Goal: Information Seeking & Learning: Learn about a topic

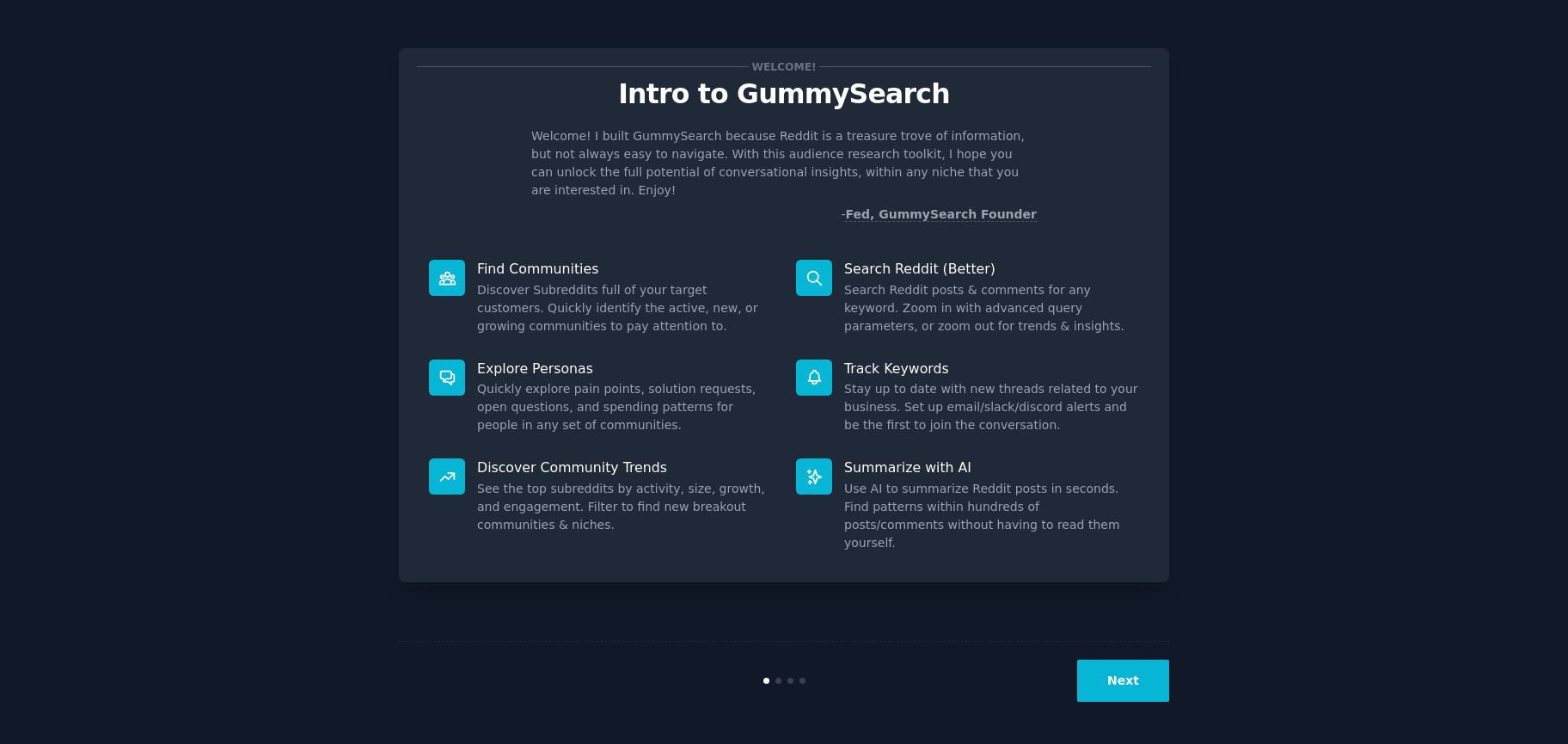
click at [1103, 685] on button "Next" at bounding box center [1123, 681] width 92 height 42
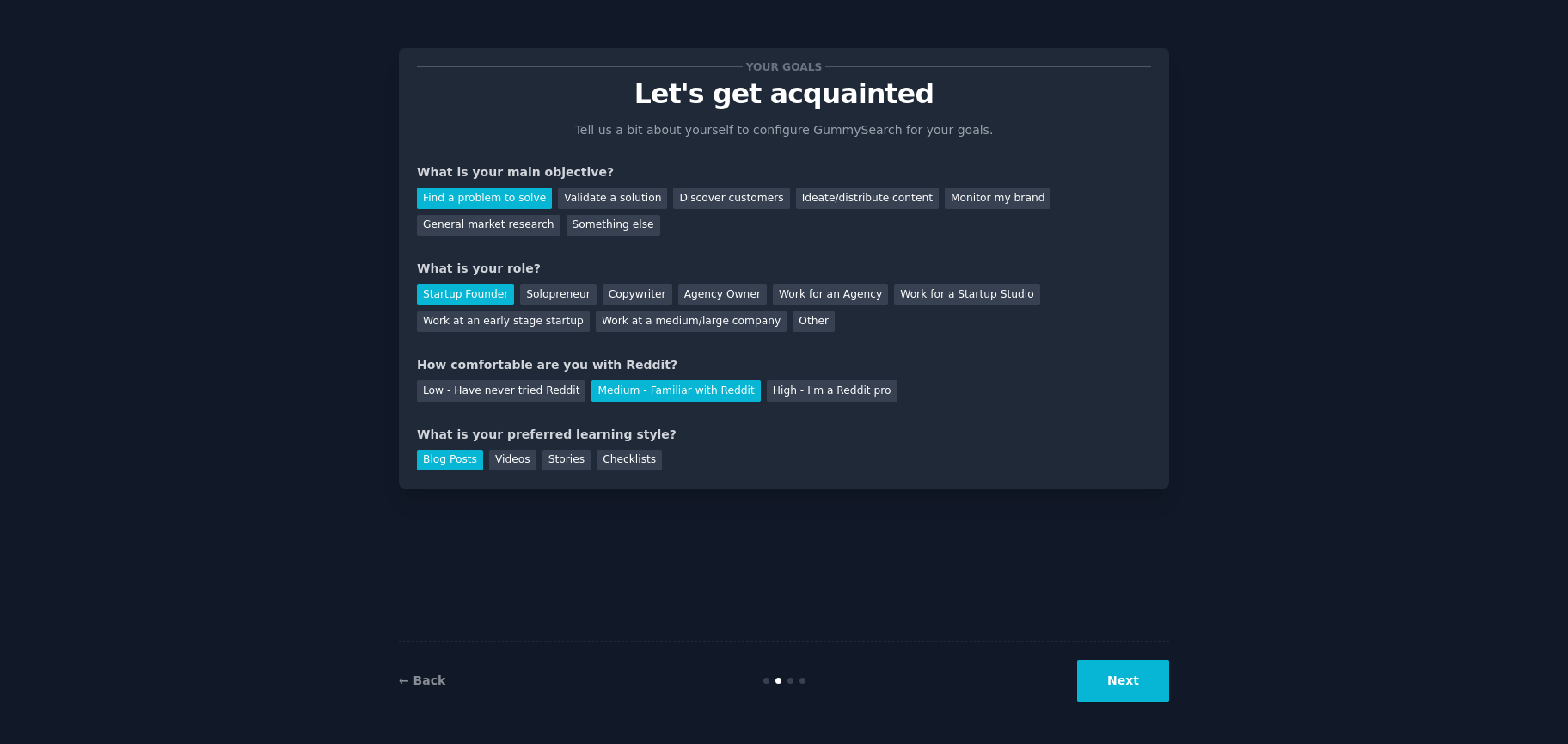
click at [1103, 685] on button "Next" at bounding box center [1123, 681] width 92 height 42
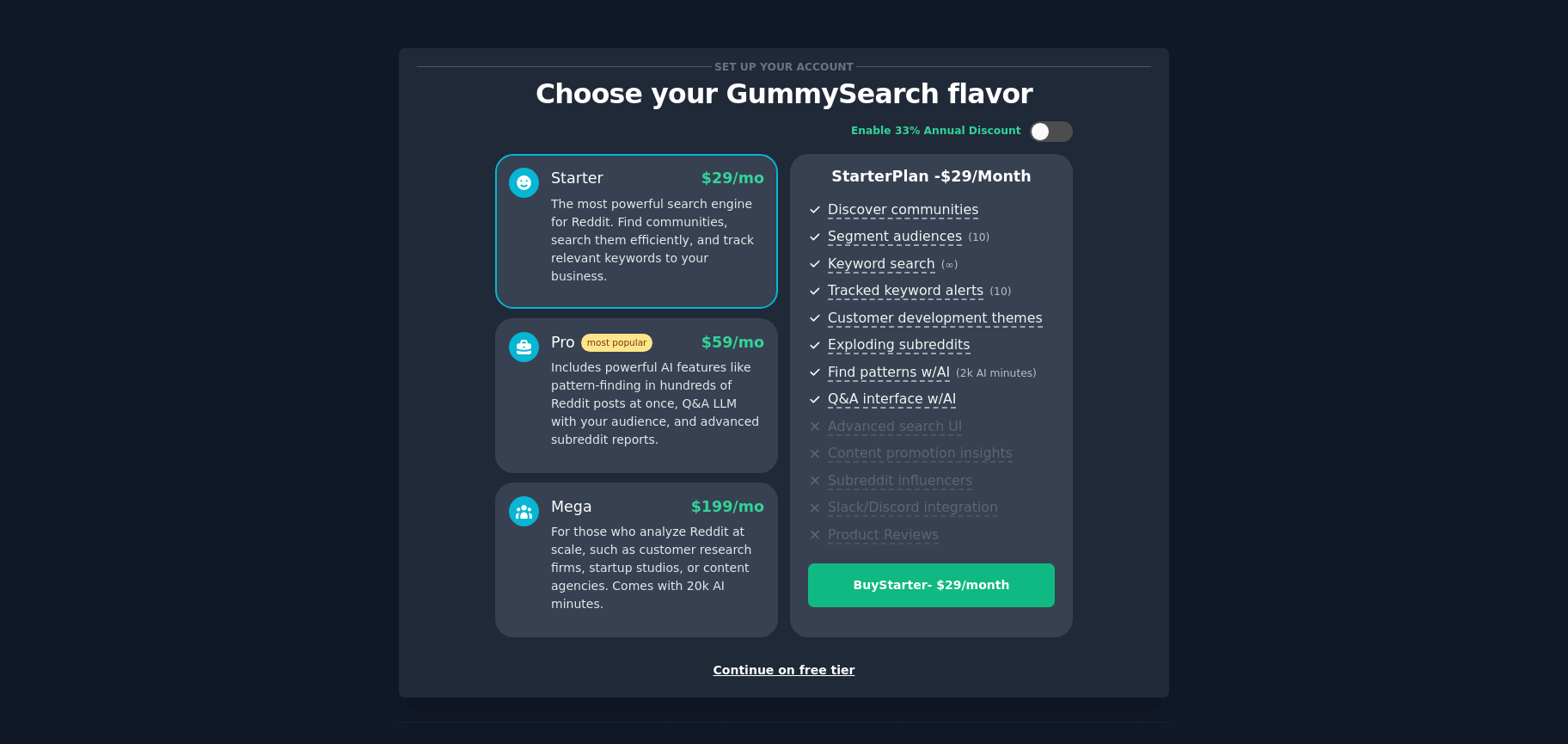
click at [788, 674] on div "Continue on free tier" at bounding box center [784, 670] width 734 height 18
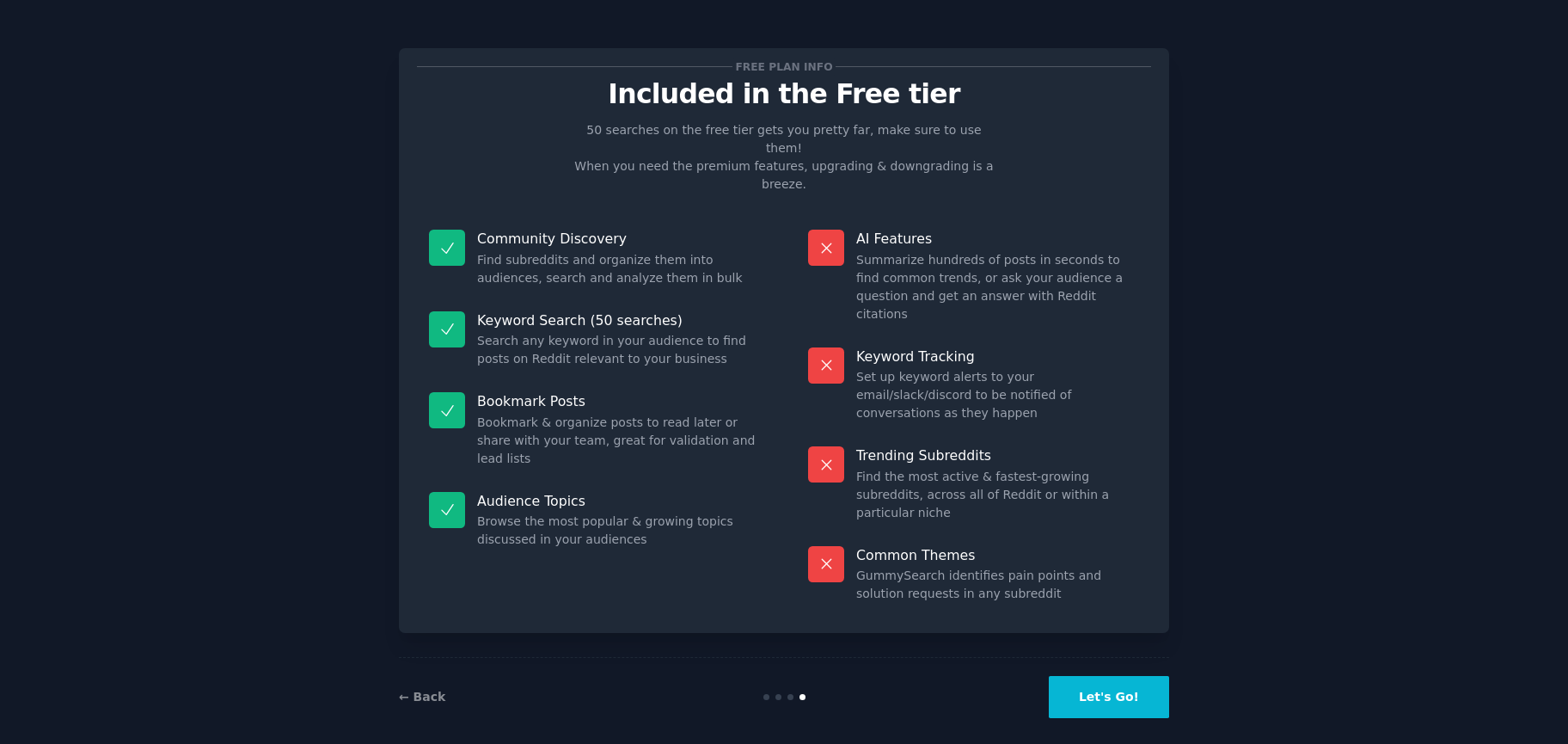
click at [1125, 686] on button "Let's Go!" at bounding box center [1109, 697] width 121 height 42
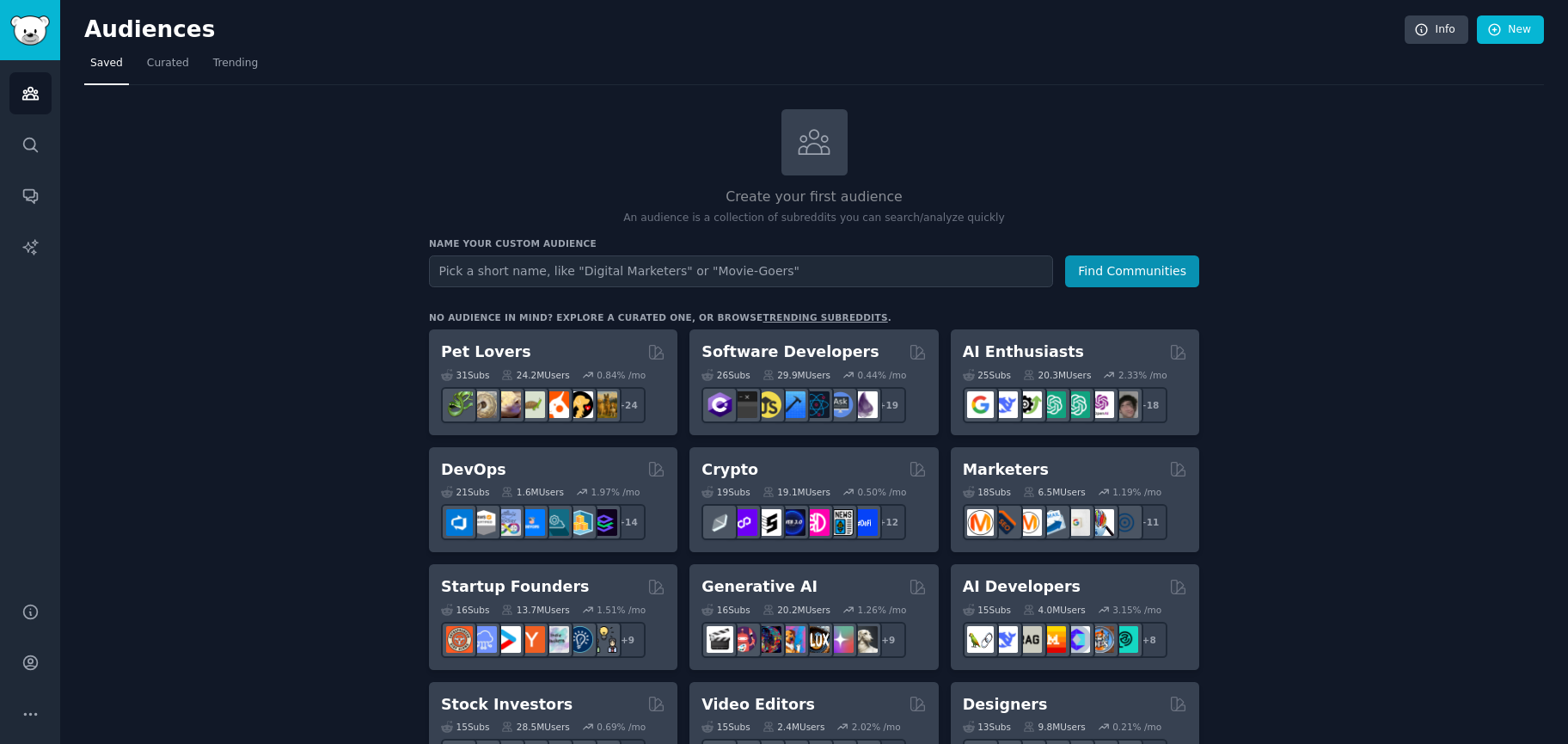
scroll to position [86, 0]
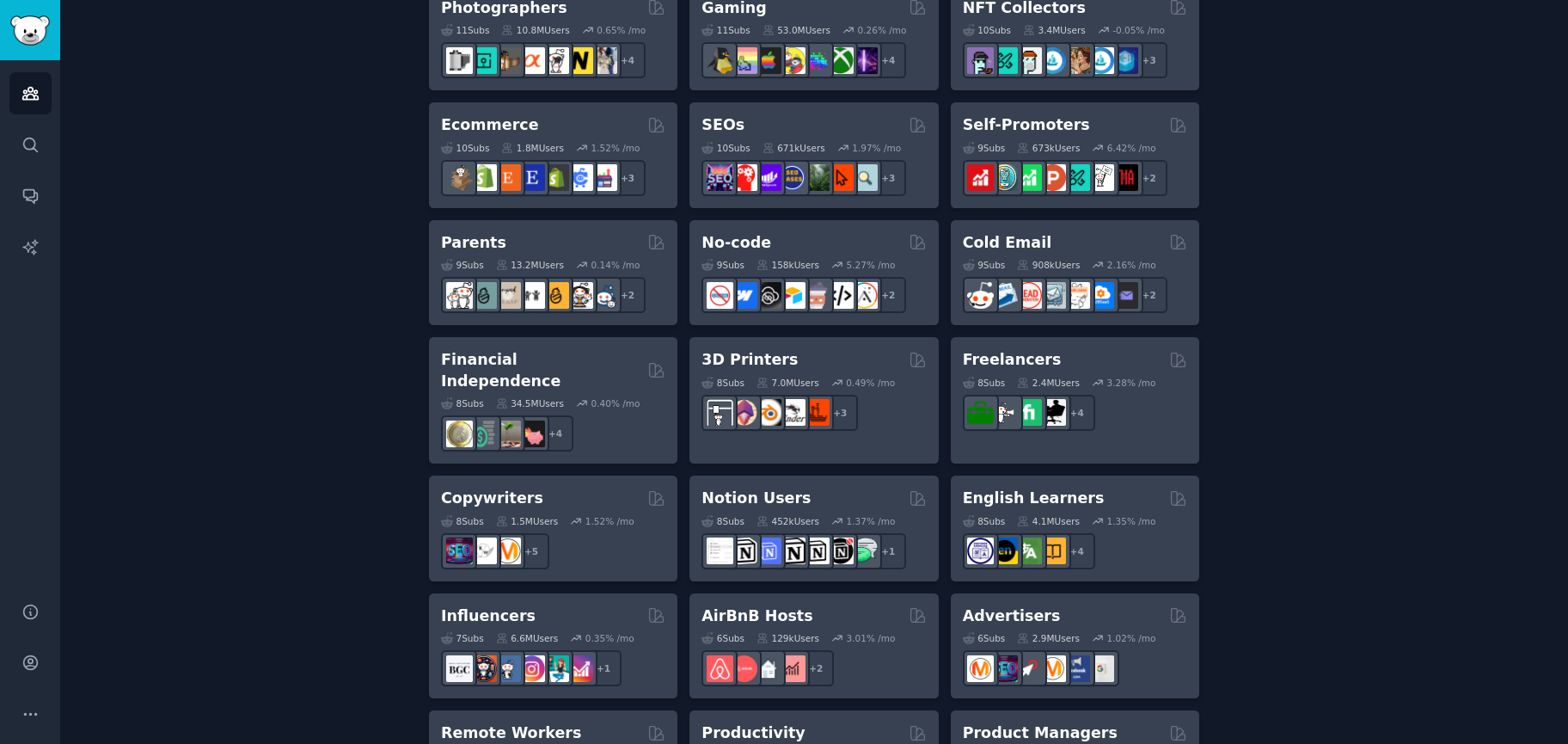
drag, startPoint x: 1381, startPoint y: 510, endPoint x: 1370, endPoint y: 526, distance: 19.4
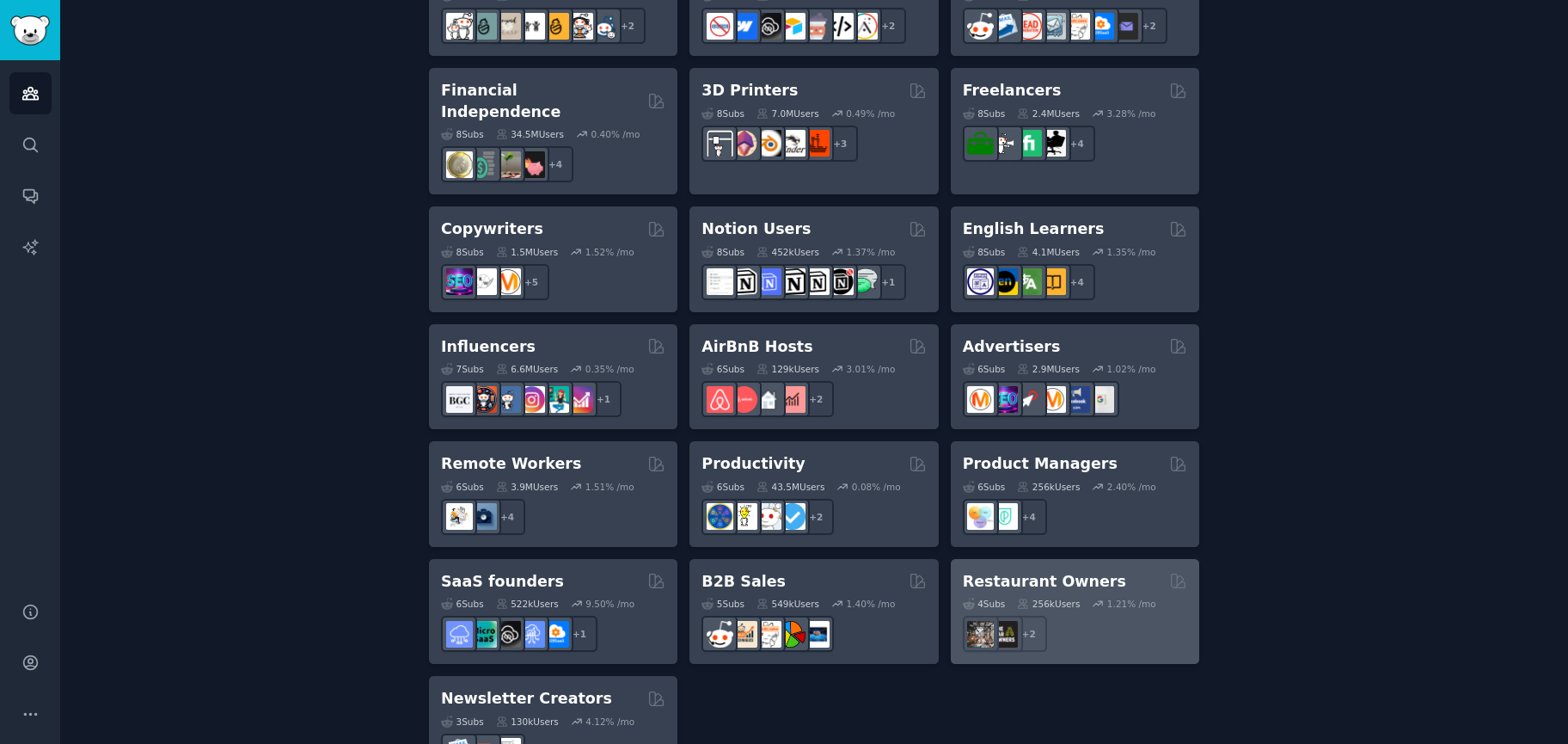
scroll to position [1197, 0]
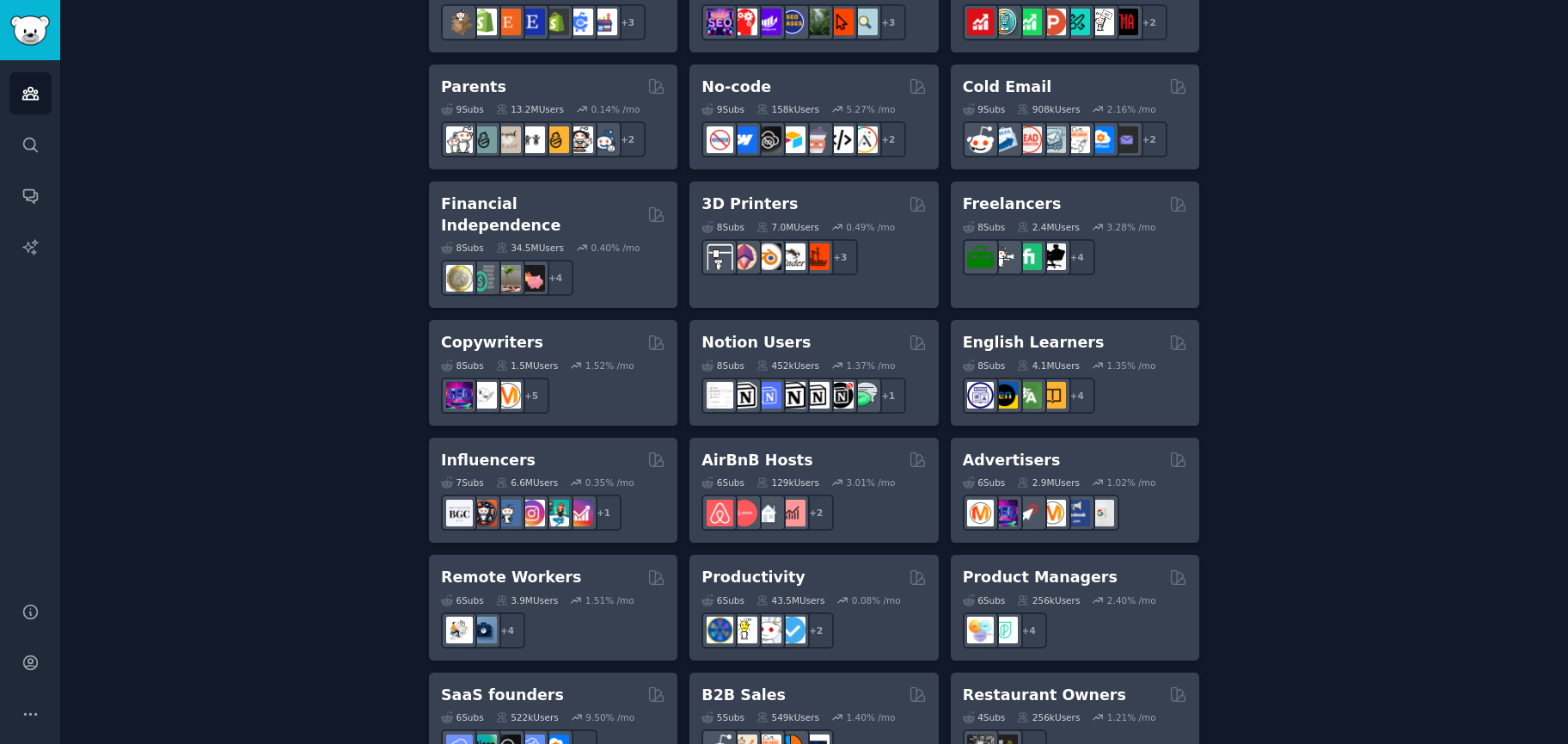
drag, startPoint x: 1354, startPoint y: 560, endPoint x: 1345, endPoint y: 535, distance: 26.6
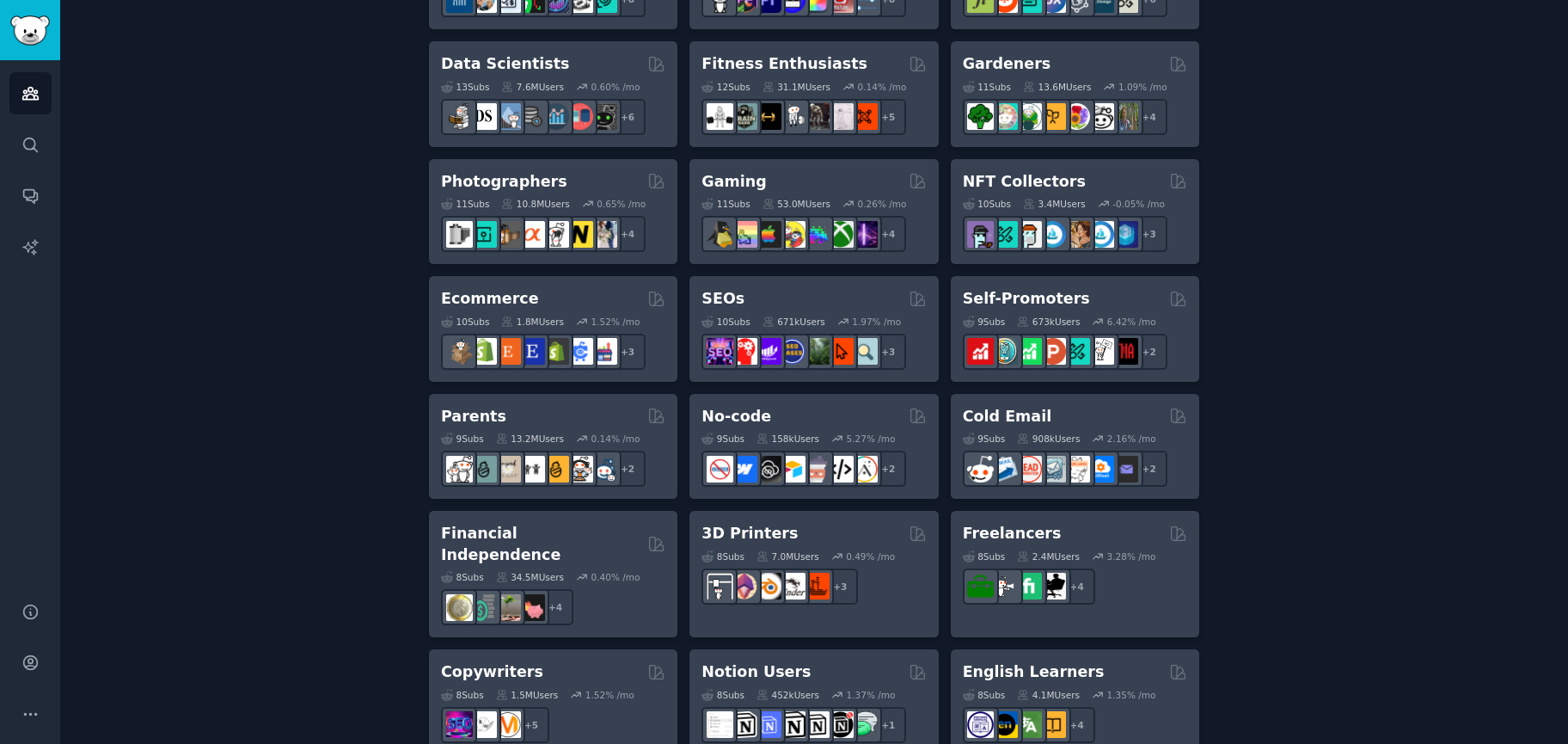
drag, startPoint x: 281, startPoint y: 337, endPoint x: 317, endPoint y: 306, distance: 47.5
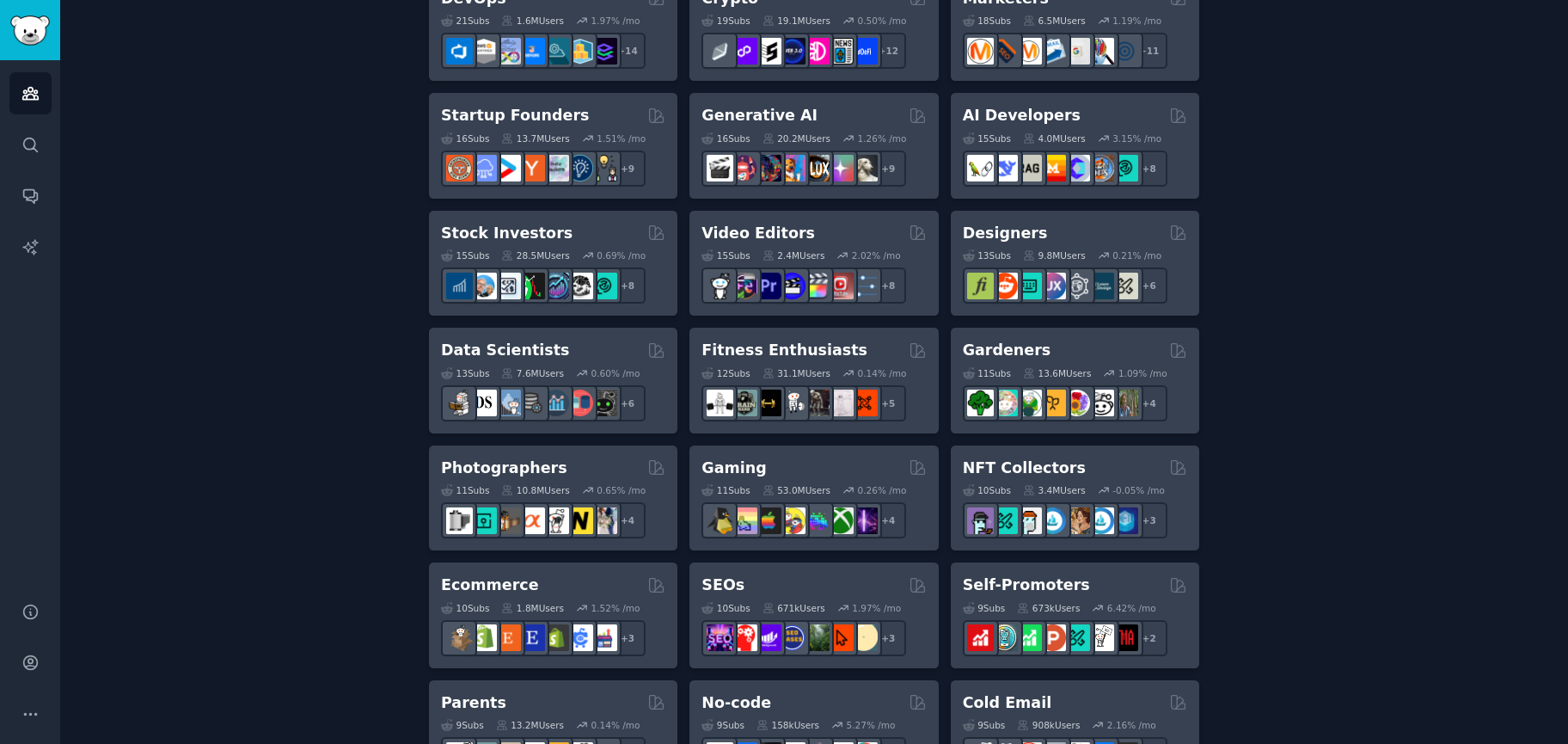
scroll to position [456, 0]
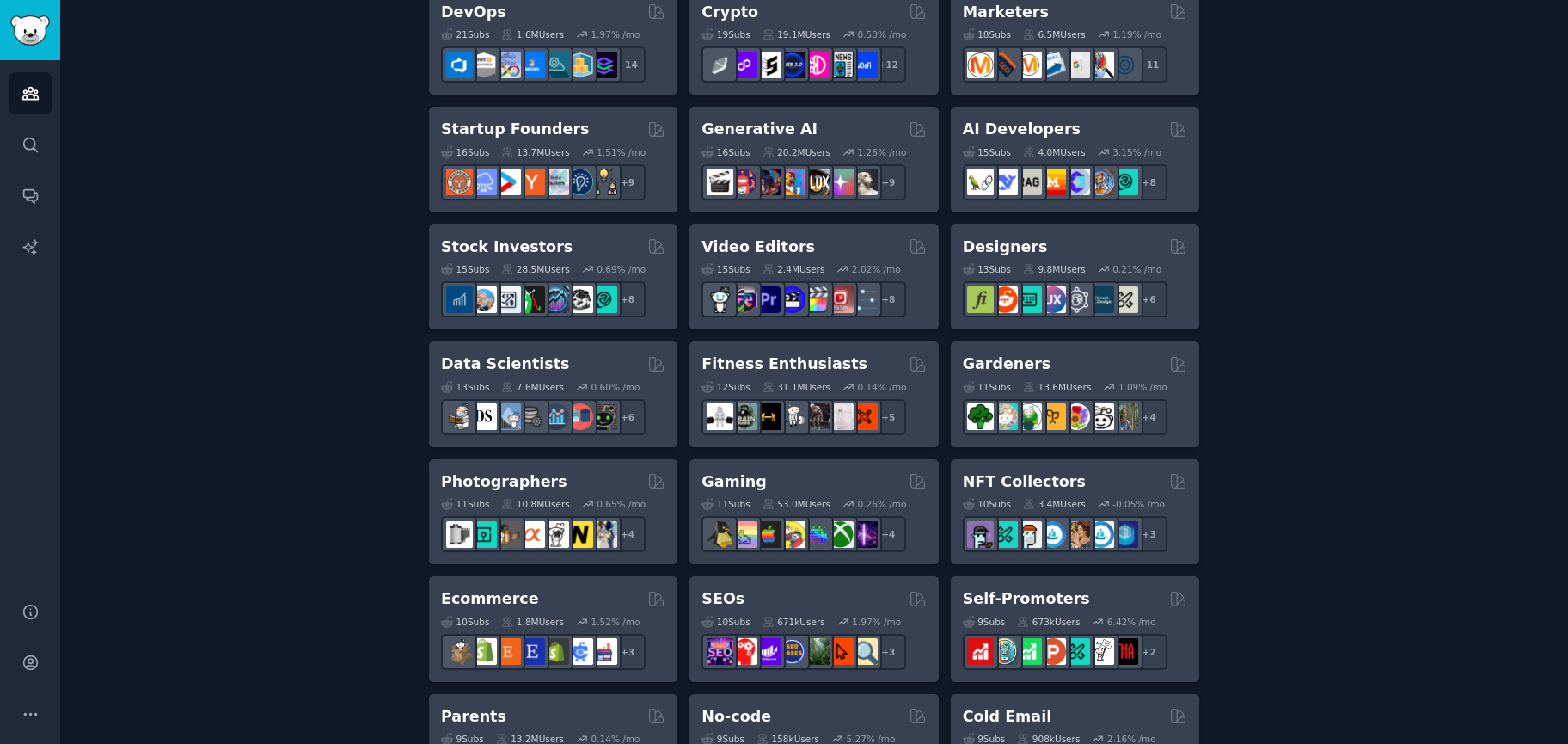
drag, startPoint x: 1342, startPoint y: 394, endPoint x: 1319, endPoint y: 368, distance: 34.7
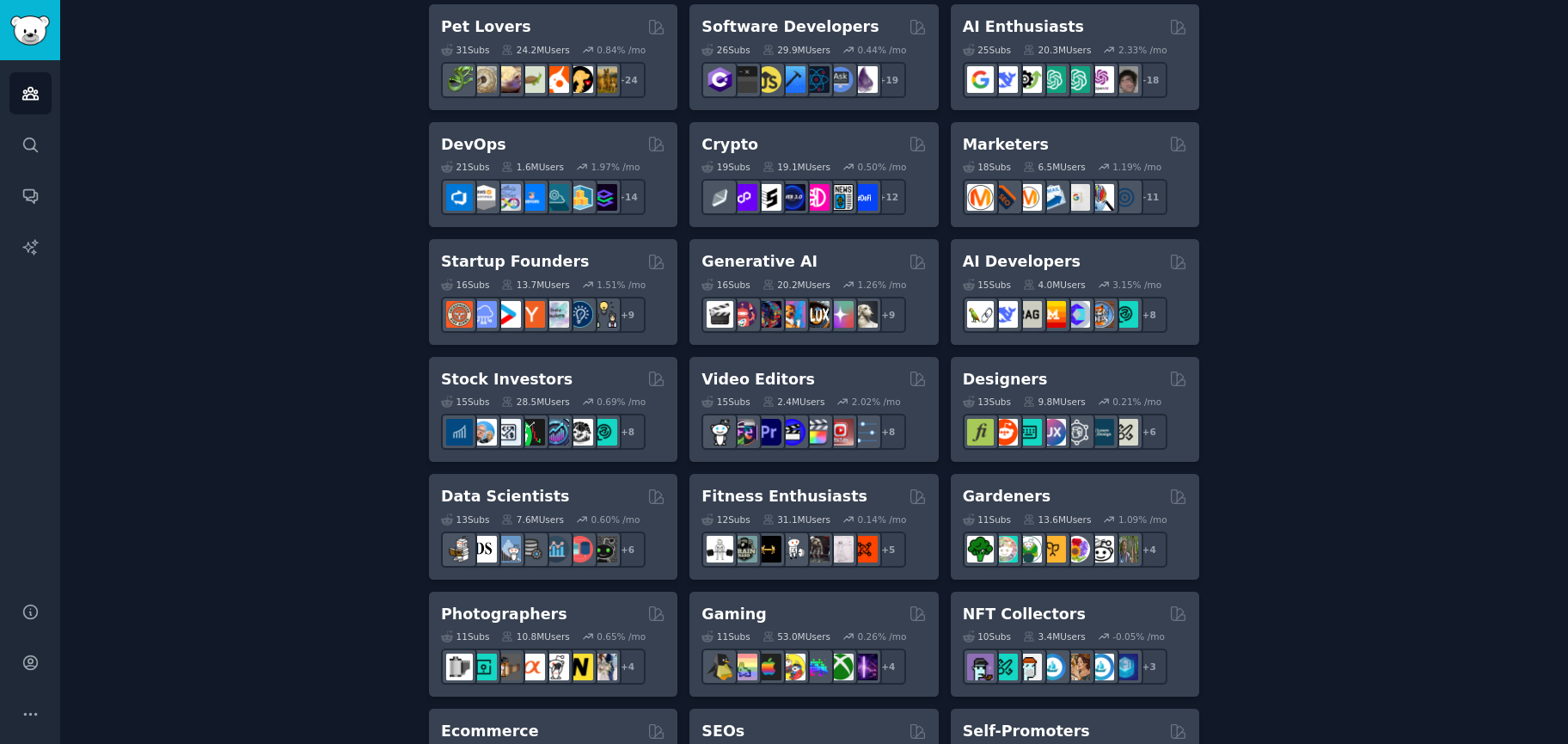
drag, startPoint x: 1287, startPoint y: 405, endPoint x: 1290, endPoint y: 383, distance: 22.2
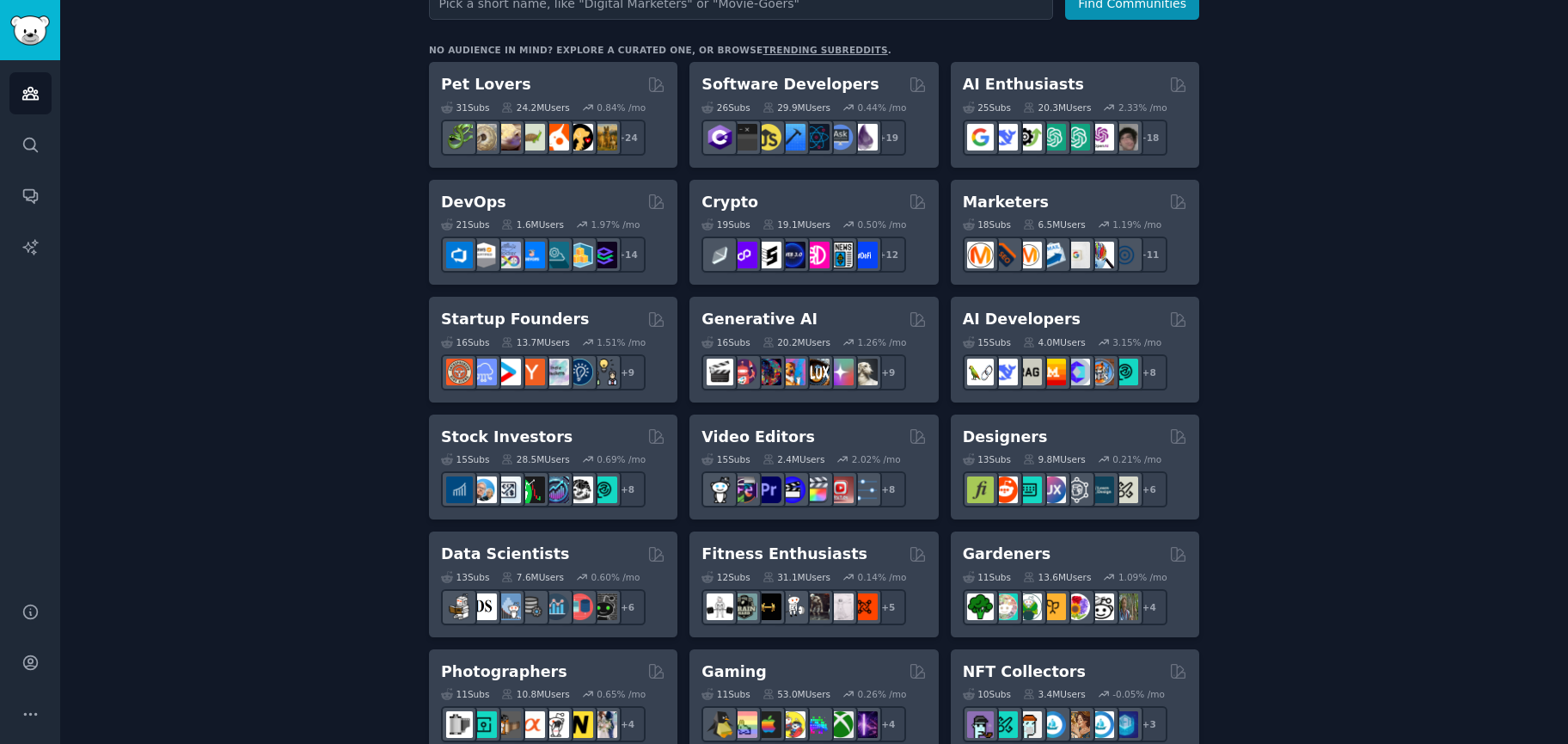
drag, startPoint x: 1304, startPoint y: 447, endPoint x: 1301, endPoint y: 428, distance: 19.2
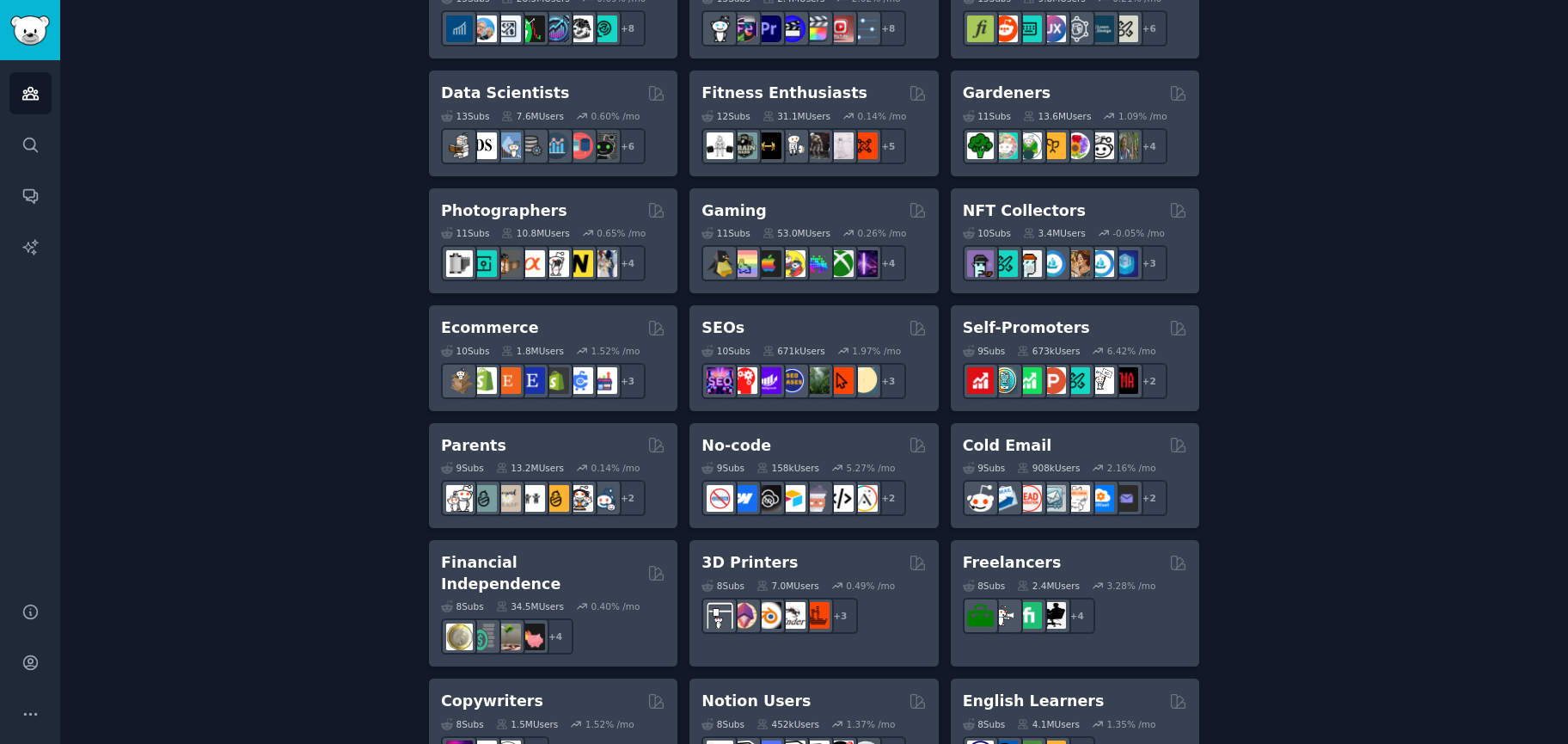
scroll to position [0, 0]
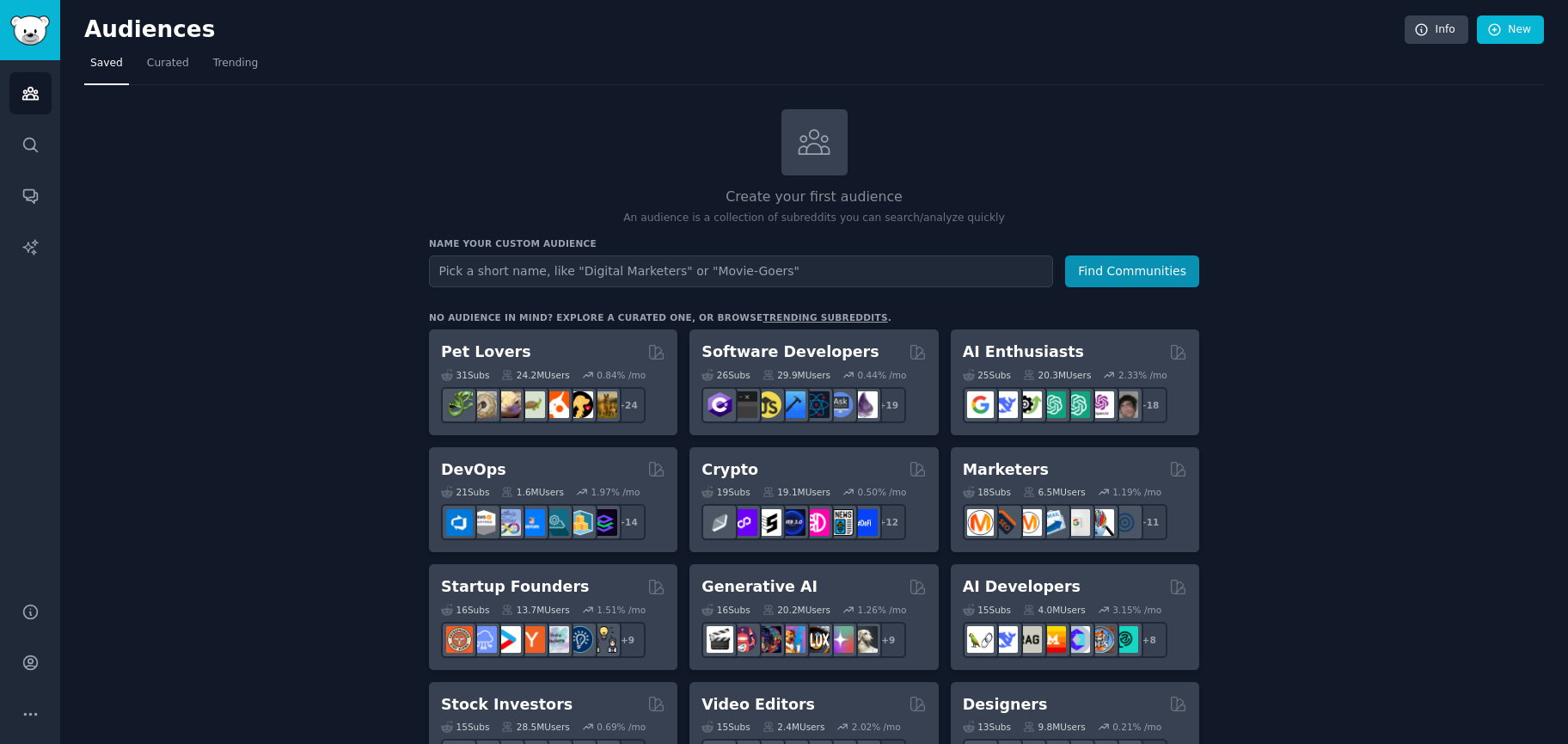
drag, startPoint x: 1152, startPoint y: 480, endPoint x: 1029, endPoint y: 414, distance: 139.6
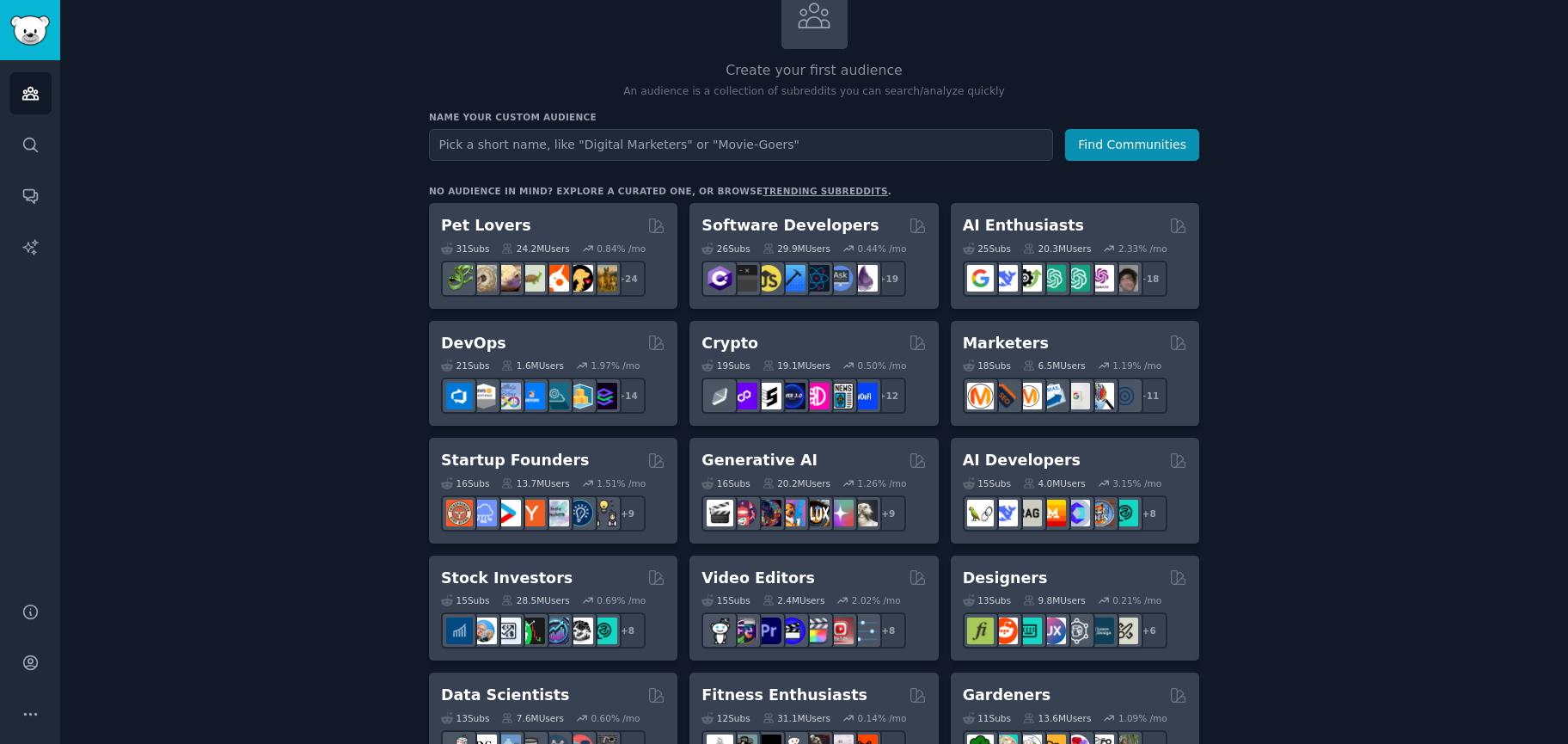
drag, startPoint x: 1383, startPoint y: 505, endPoint x: 1384, endPoint y: 534, distance: 29.0
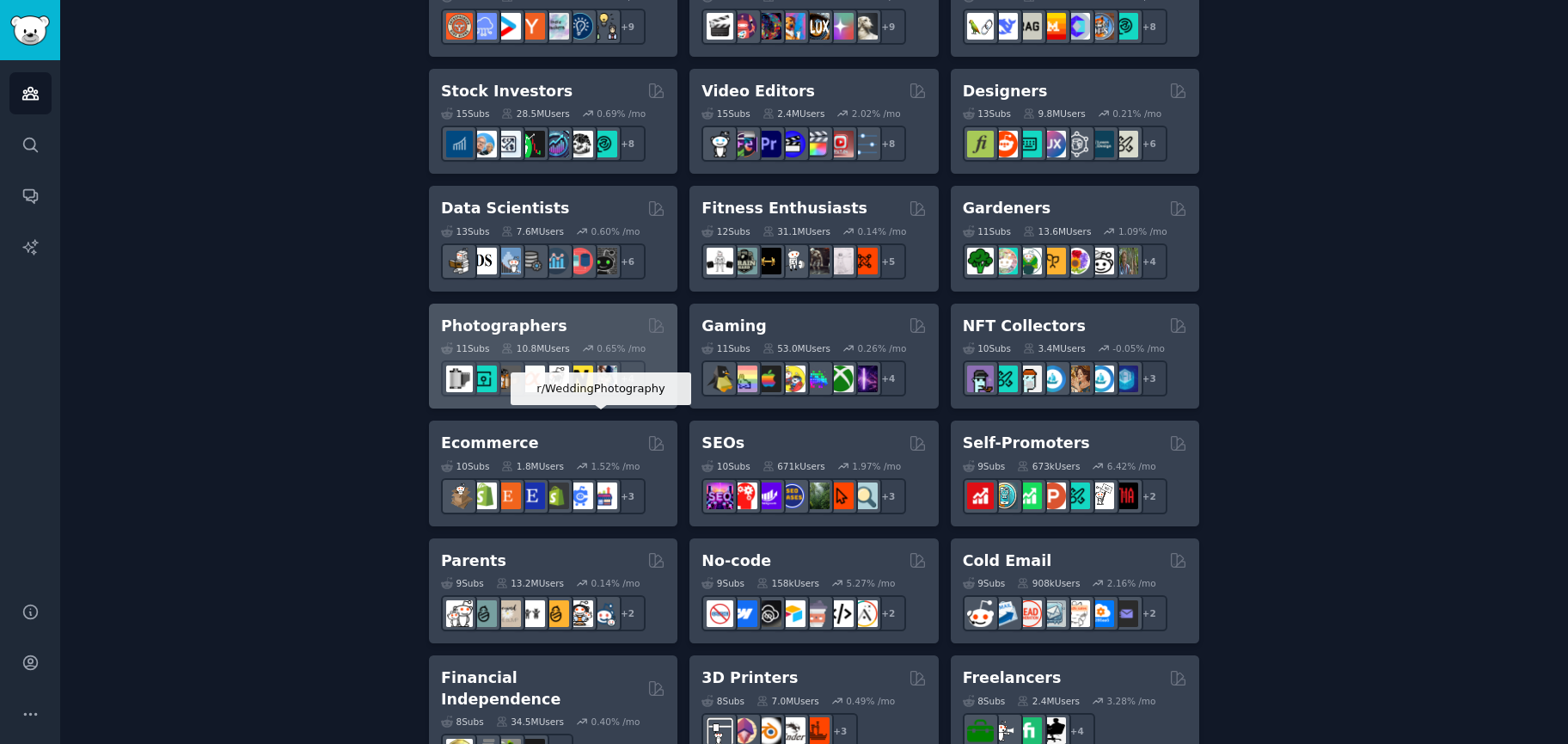
scroll to position [645, 0]
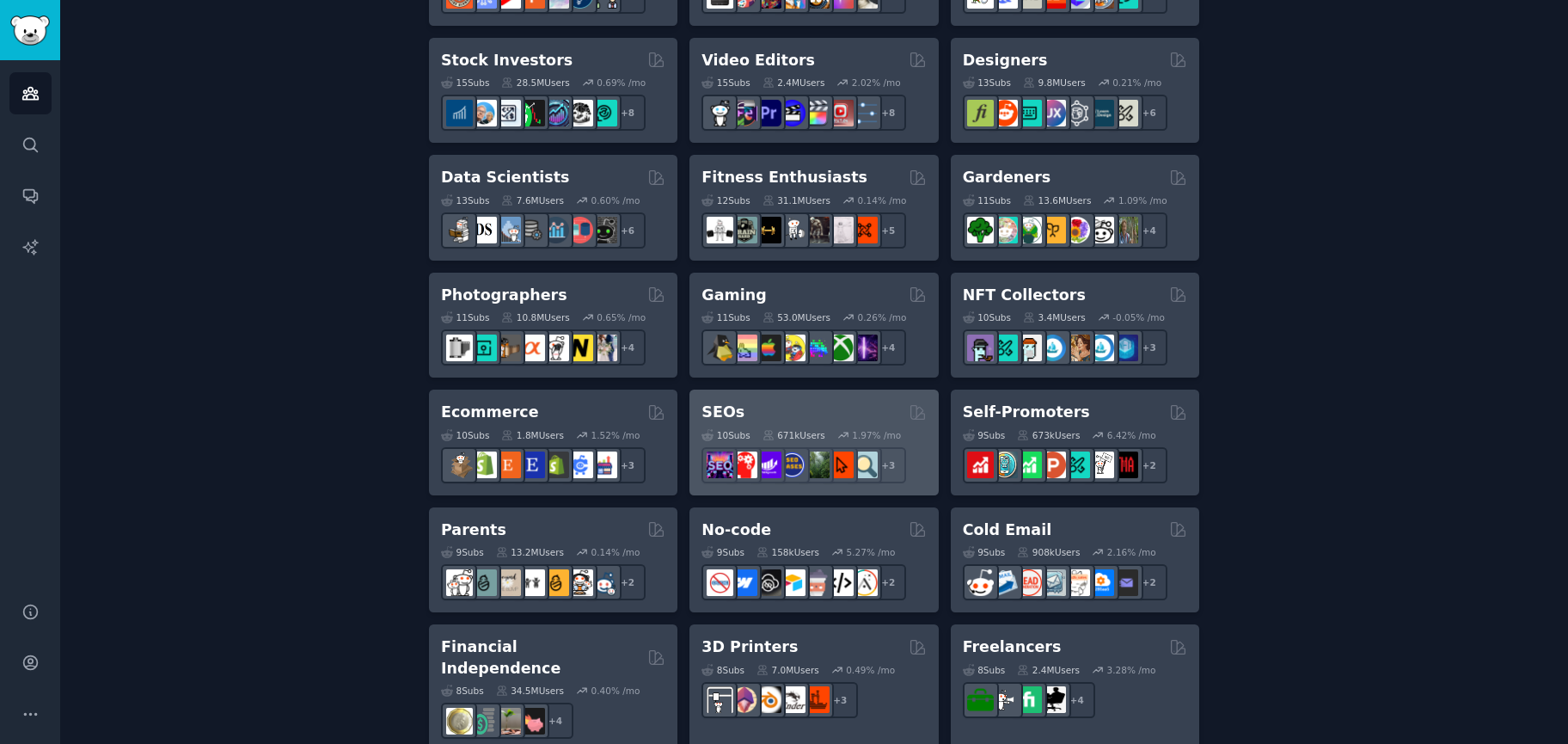
click at [827, 411] on div "SEOs" at bounding box center [813, 412] width 224 height 21
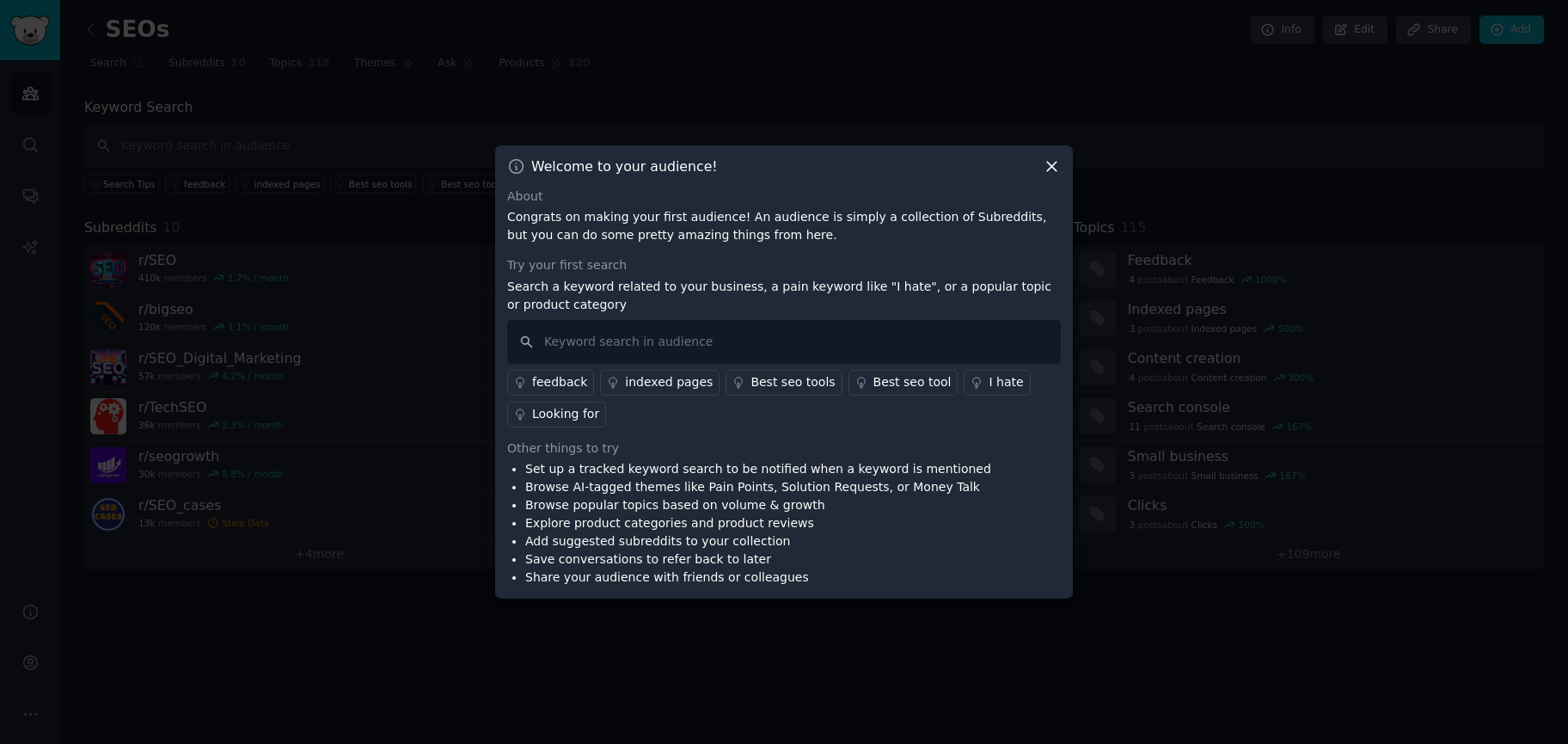
click at [989, 380] on div "I hate" at bounding box center [1006, 382] width 34 height 18
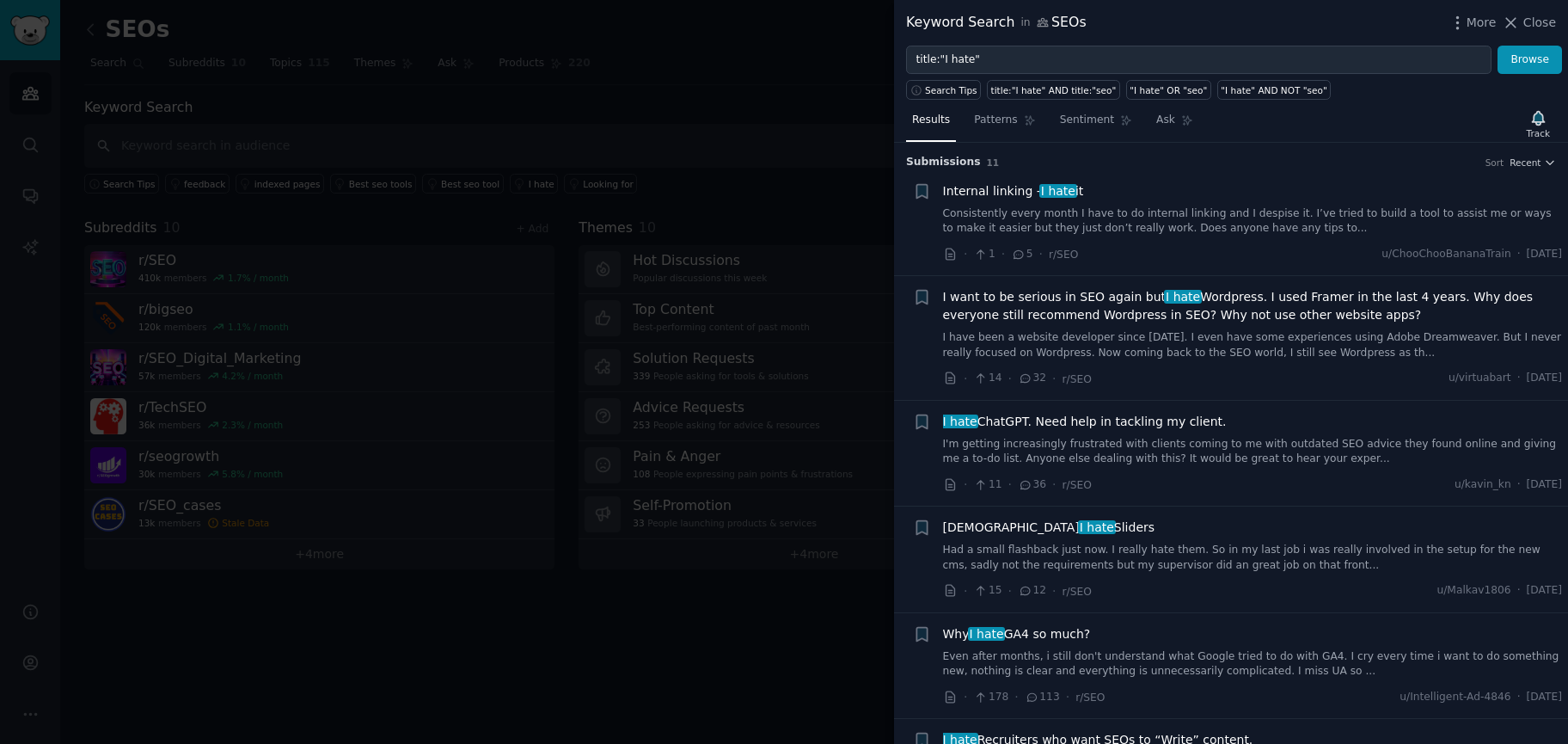
click at [1073, 217] on link "Consistently every month I have to do internal linking and I despise it. I’ve t…" at bounding box center [1253, 221] width 619 height 30
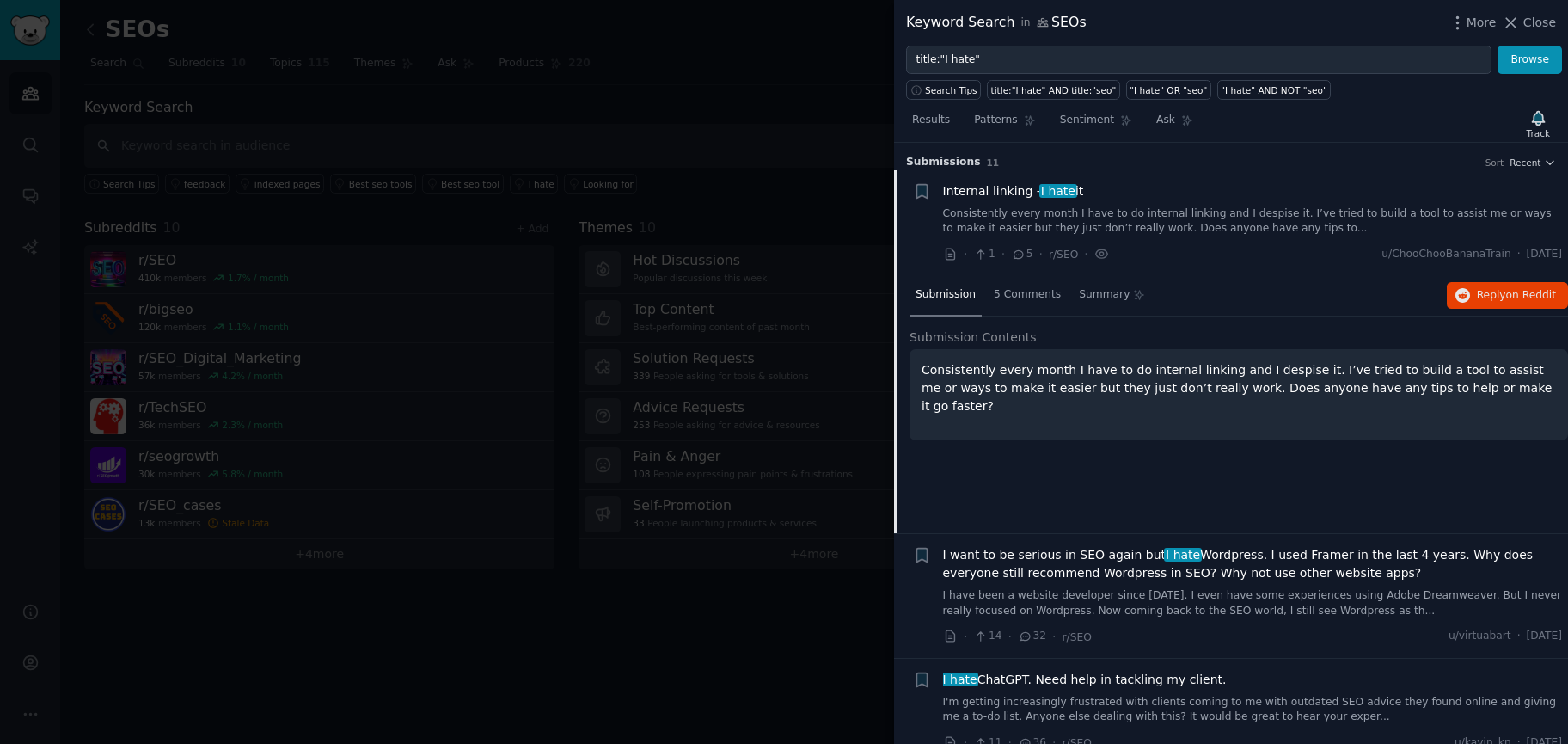
scroll to position [27, 0]
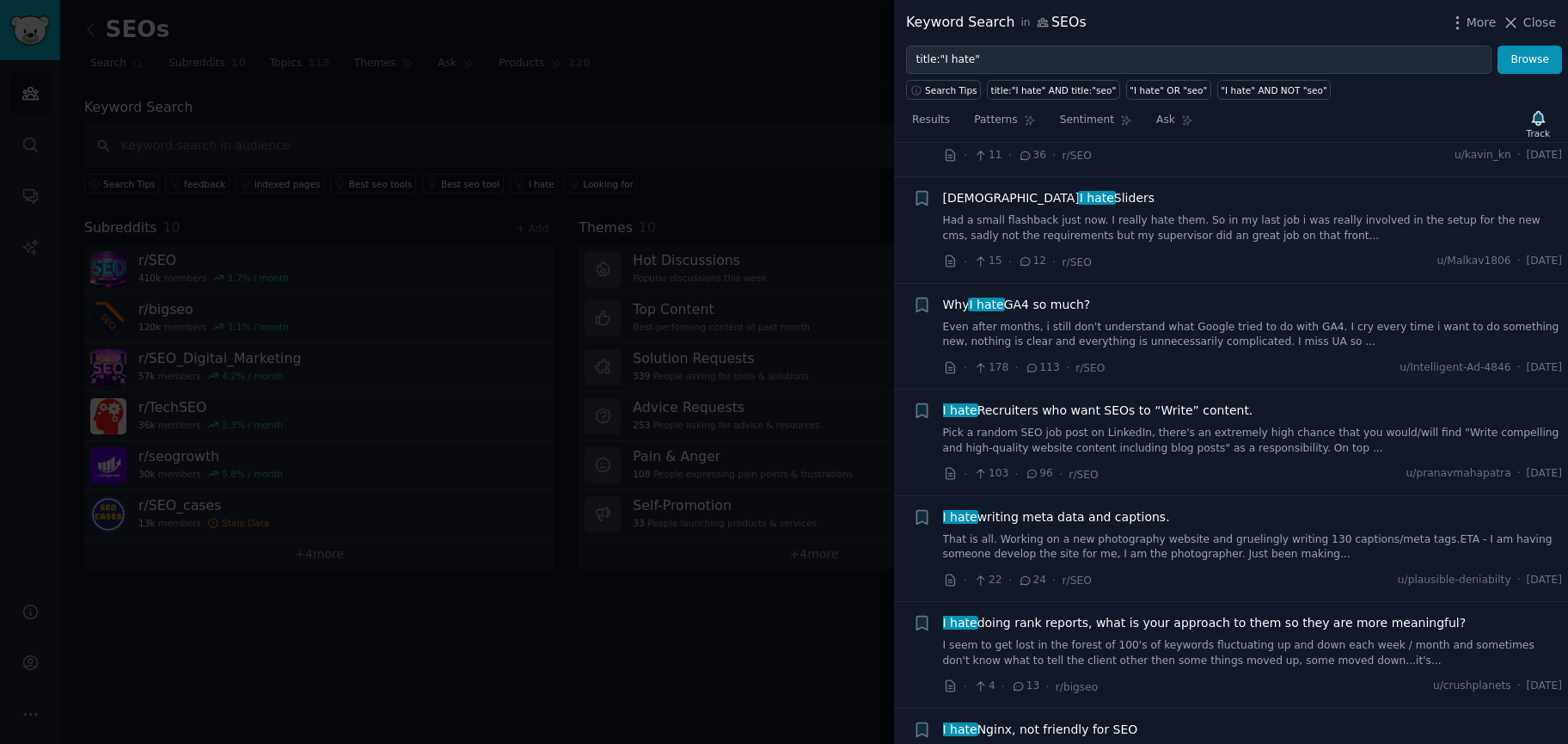
drag, startPoint x: 1168, startPoint y: 376, endPoint x: 1181, endPoint y: 399, distance: 26.4
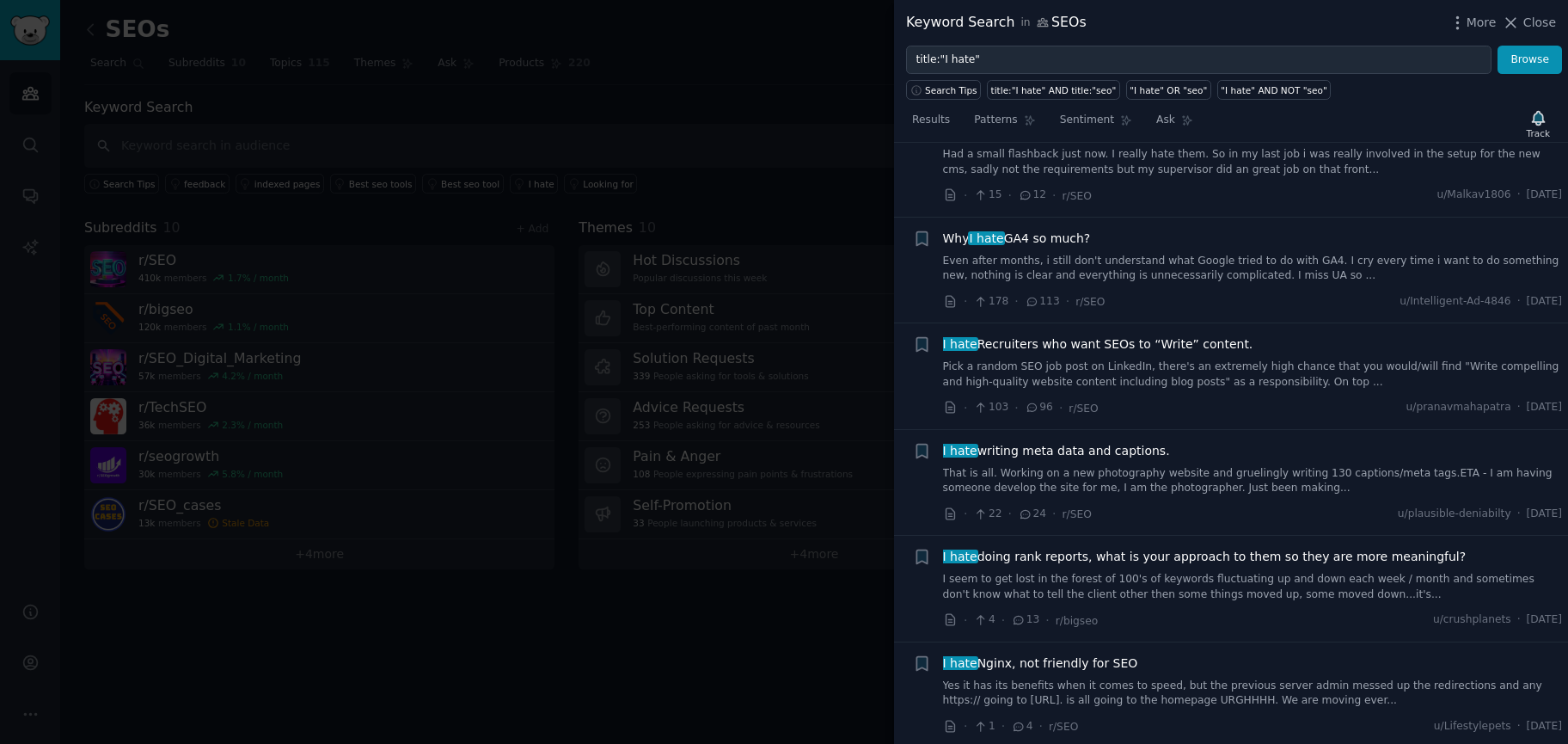
scroll to position [683, 0]
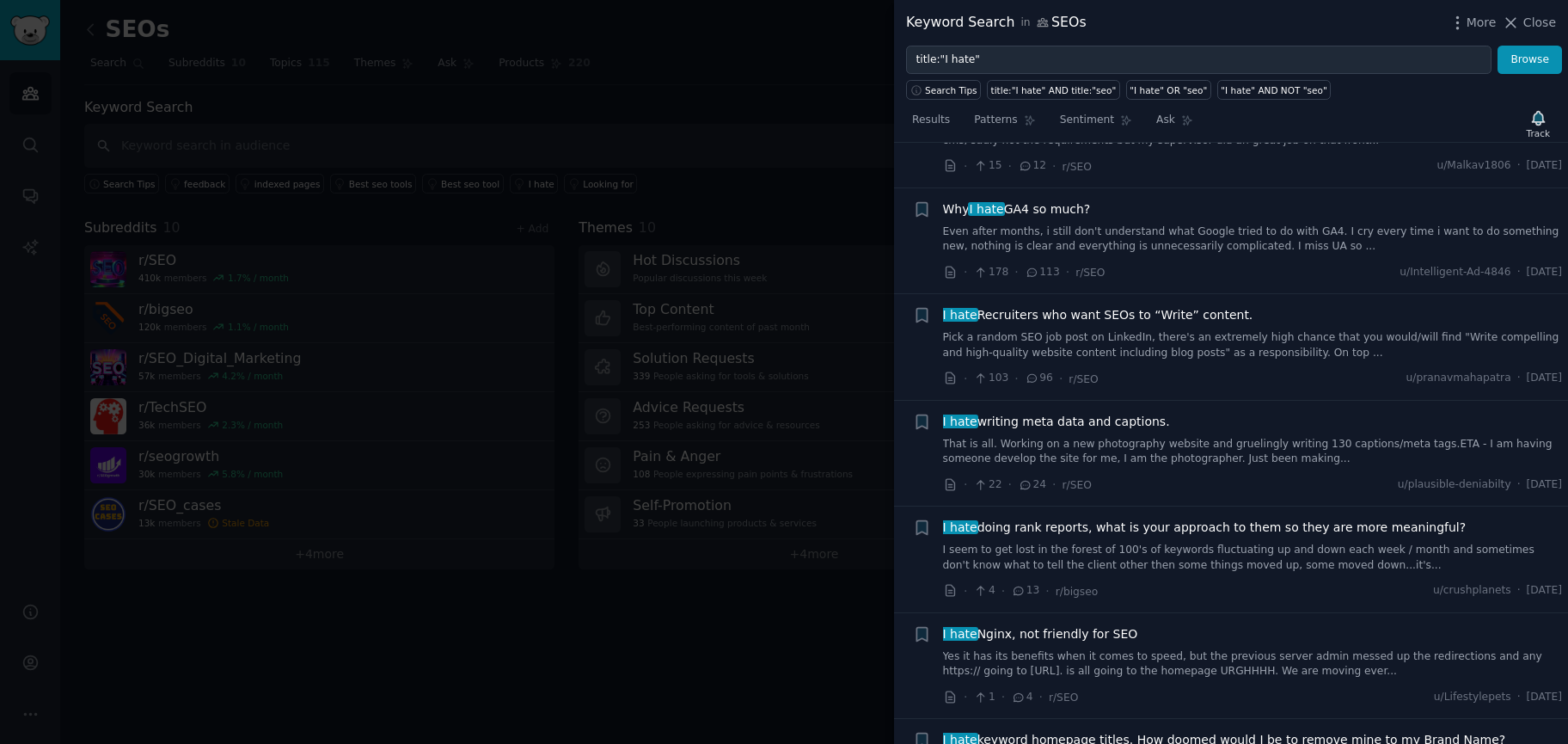
click at [1057, 421] on span "I hate writing meta data and captions." at bounding box center [1057, 422] width 227 height 18
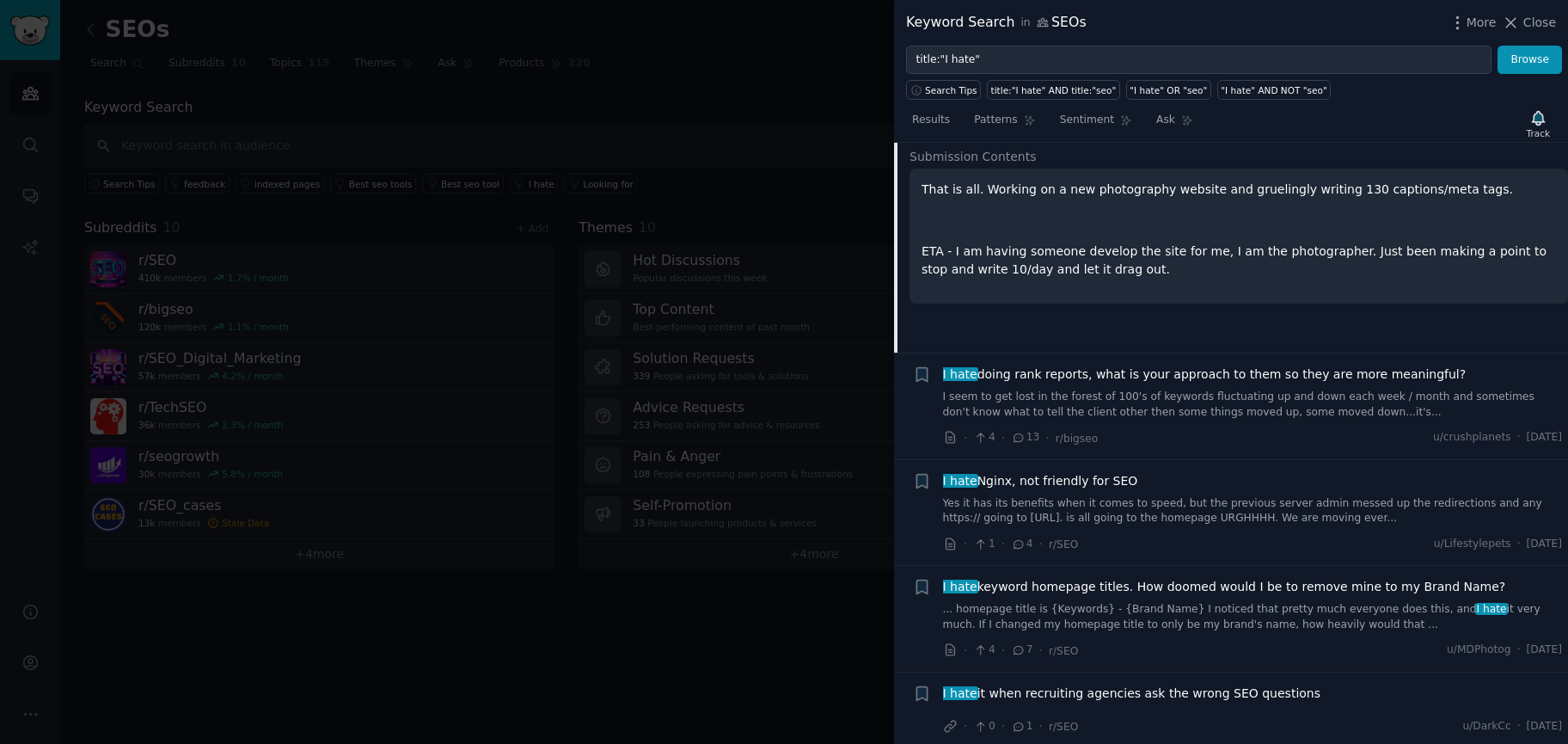
scroll to position [841, 0]
drag, startPoint x: 998, startPoint y: 424, endPoint x: 990, endPoint y: 452, distance: 29.1
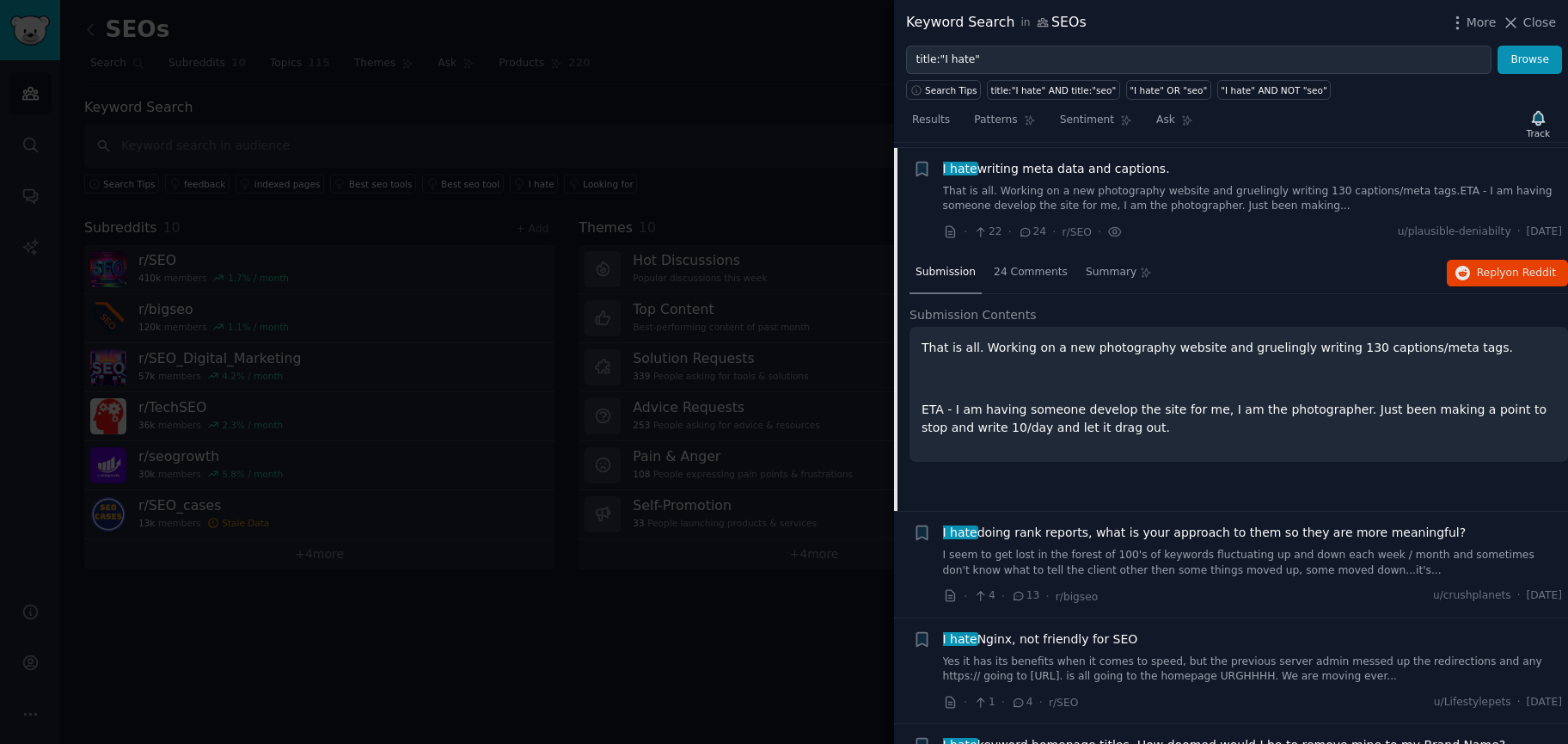
scroll to position [668, 0]
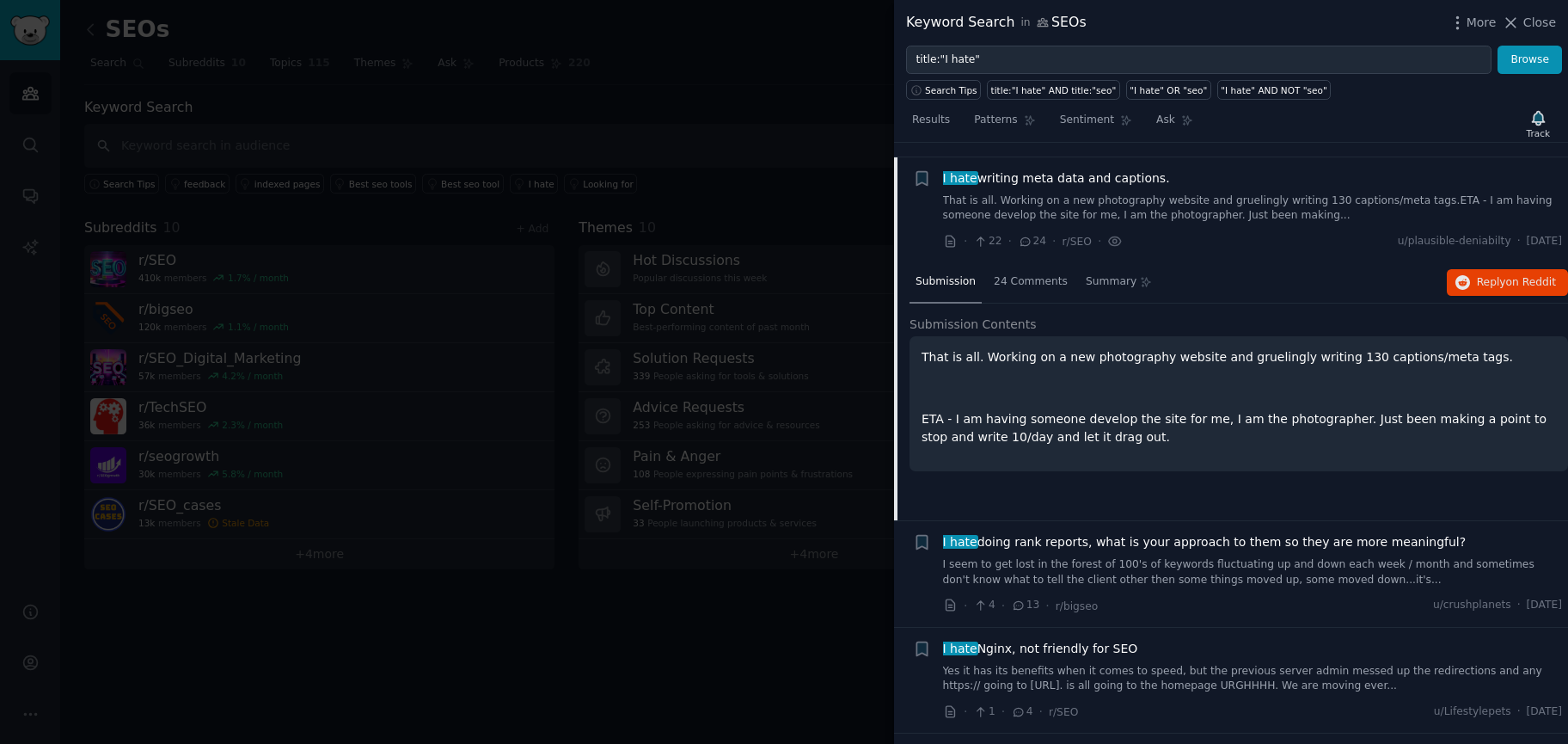
click at [717, 623] on div at bounding box center [784, 372] width 1568 height 744
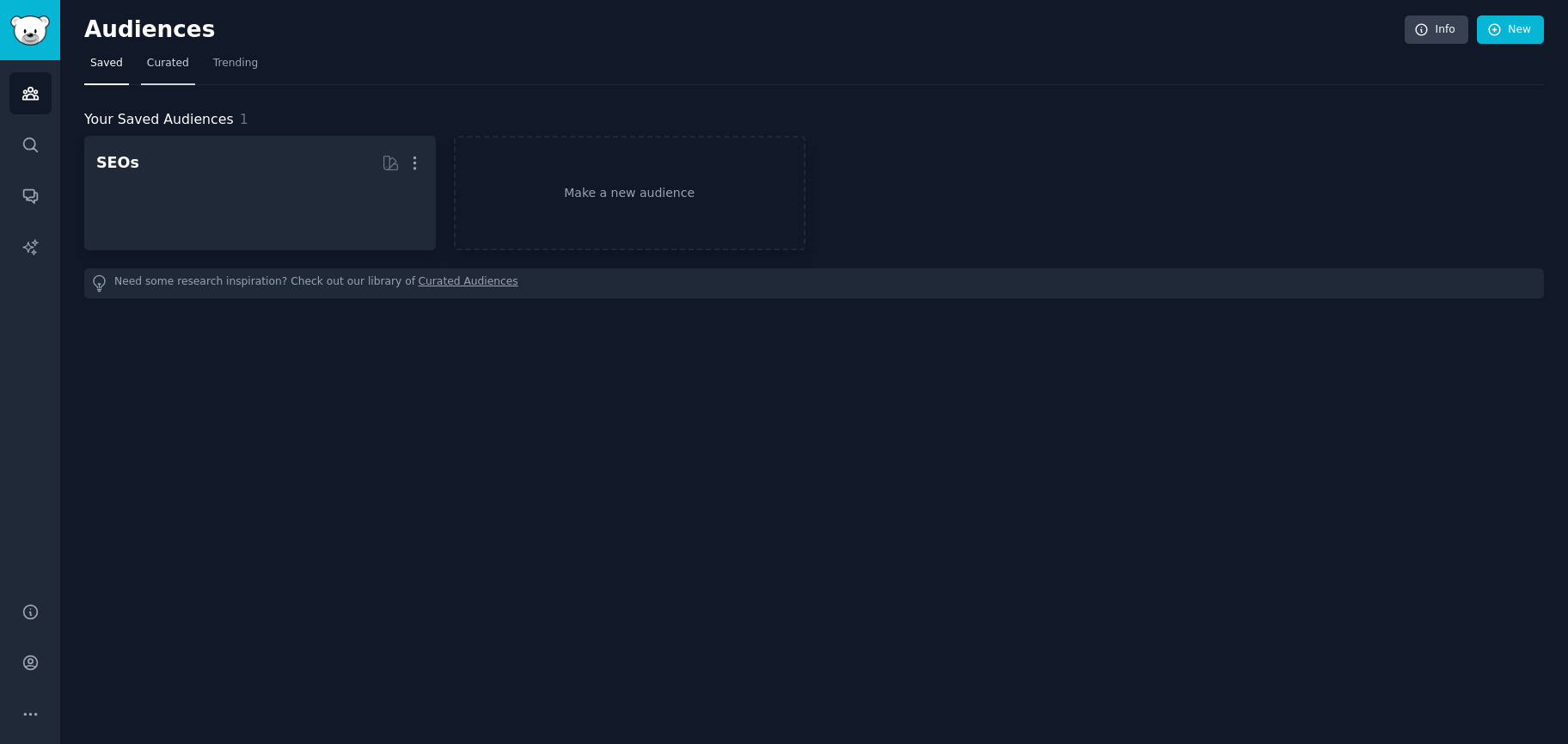
click at [154, 67] on span "Curated" at bounding box center [168, 64] width 42 height 16
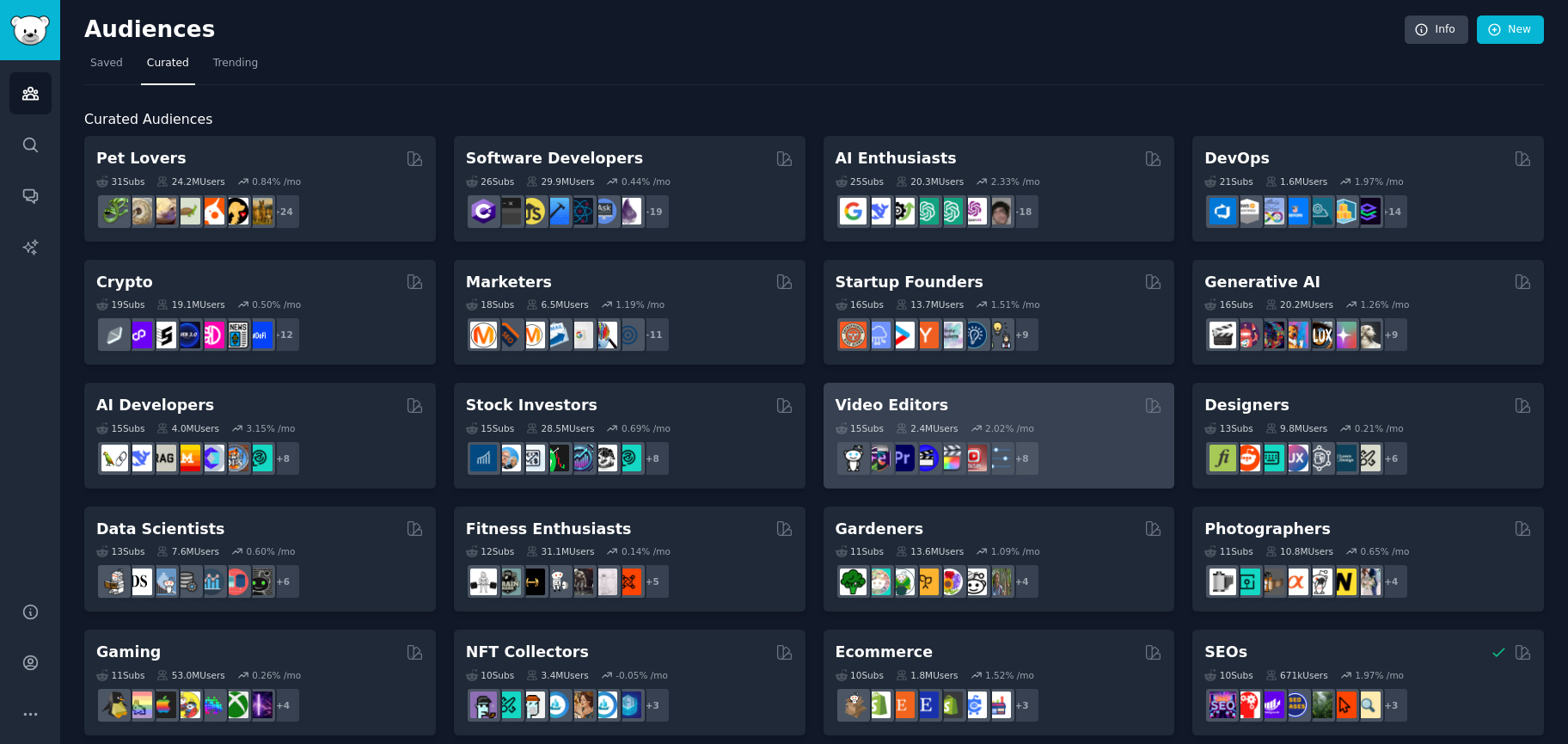
click at [1095, 426] on div "15 Sub s 2.4M Users 2.02 % /mo" at bounding box center [1000, 429] width 327 height 12
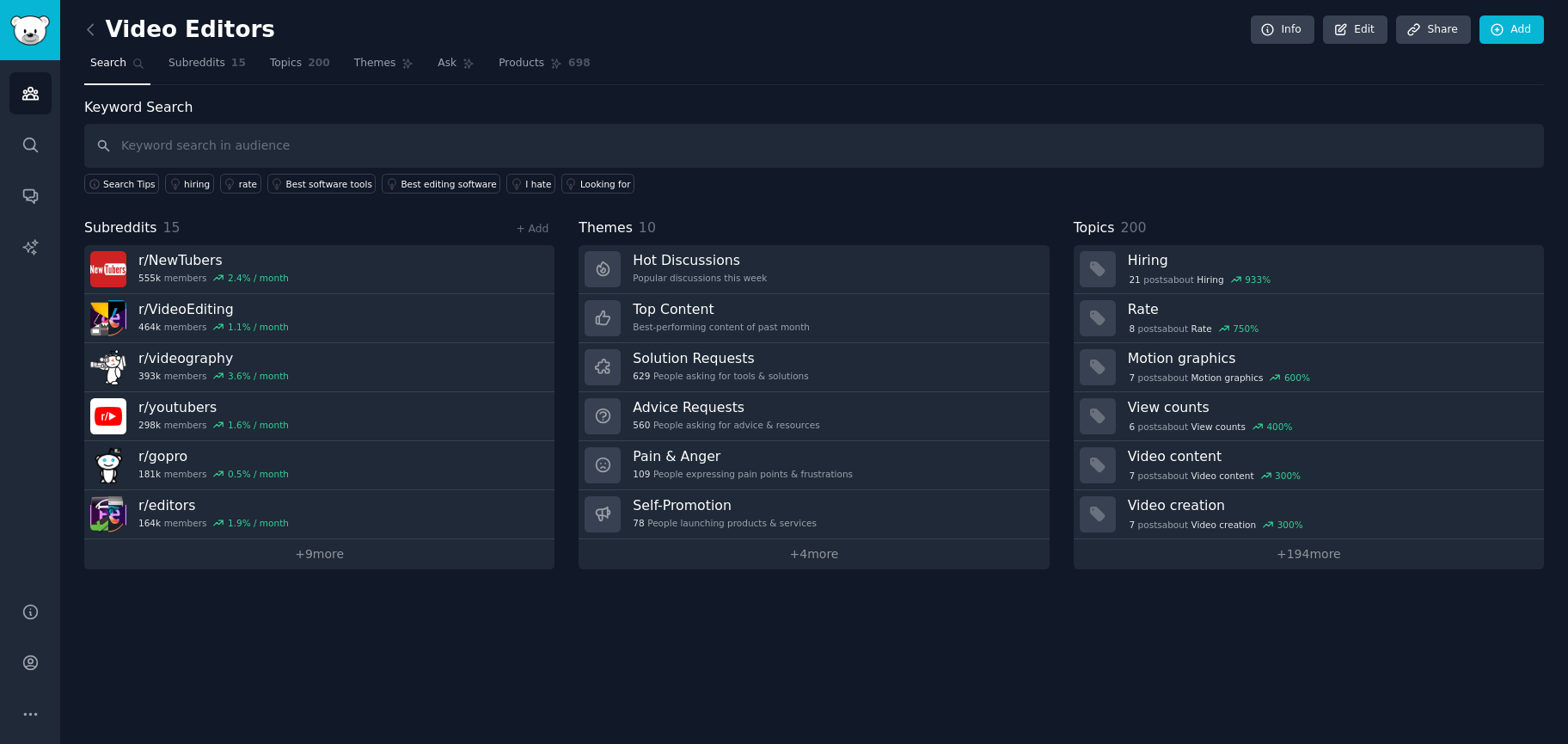
click at [403, 152] on input "text" at bounding box center [814, 146] width 1460 height 44
click at [525, 188] on div "I hate" at bounding box center [538, 184] width 26 height 12
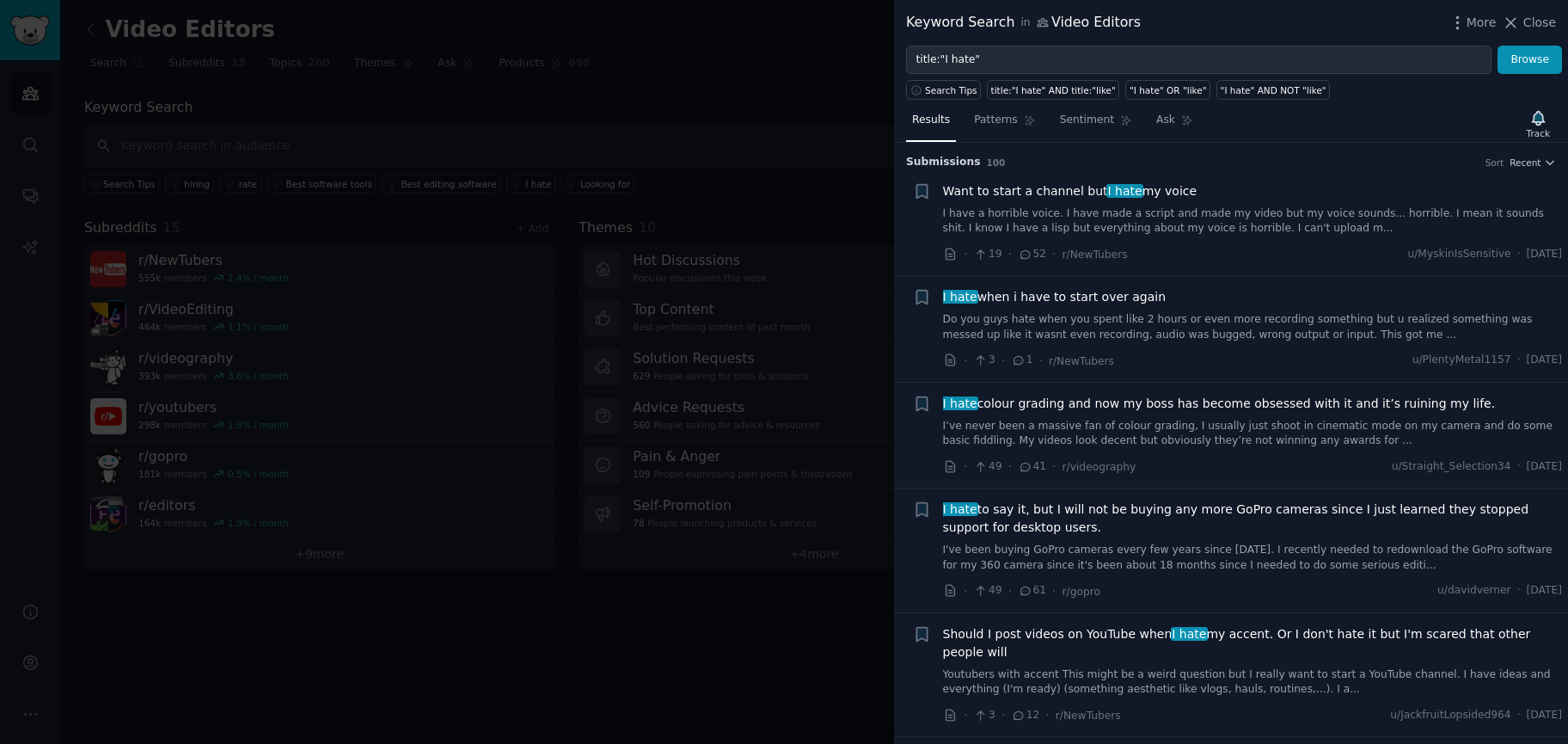
drag, startPoint x: 381, startPoint y: 657, endPoint x: 396, endPoint y: 667, distance: 18.0
click at [385, 659] on div at bounding box center [784, 372] width 1568 height 744
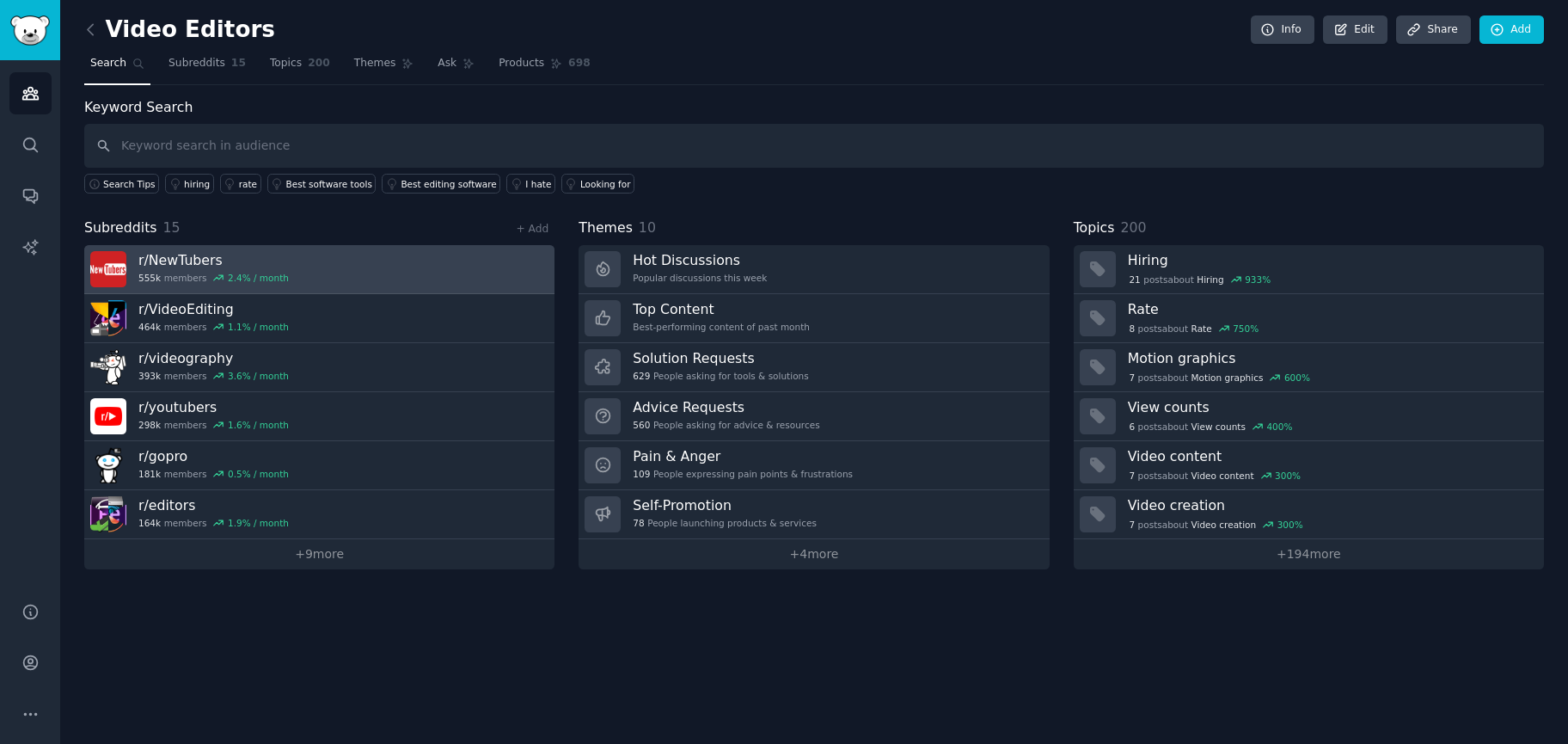
click at [279, 269] on link "r/ NewTubers 555k members 2.4 % / month" at bounding box center [319, 269] width 470 height 49
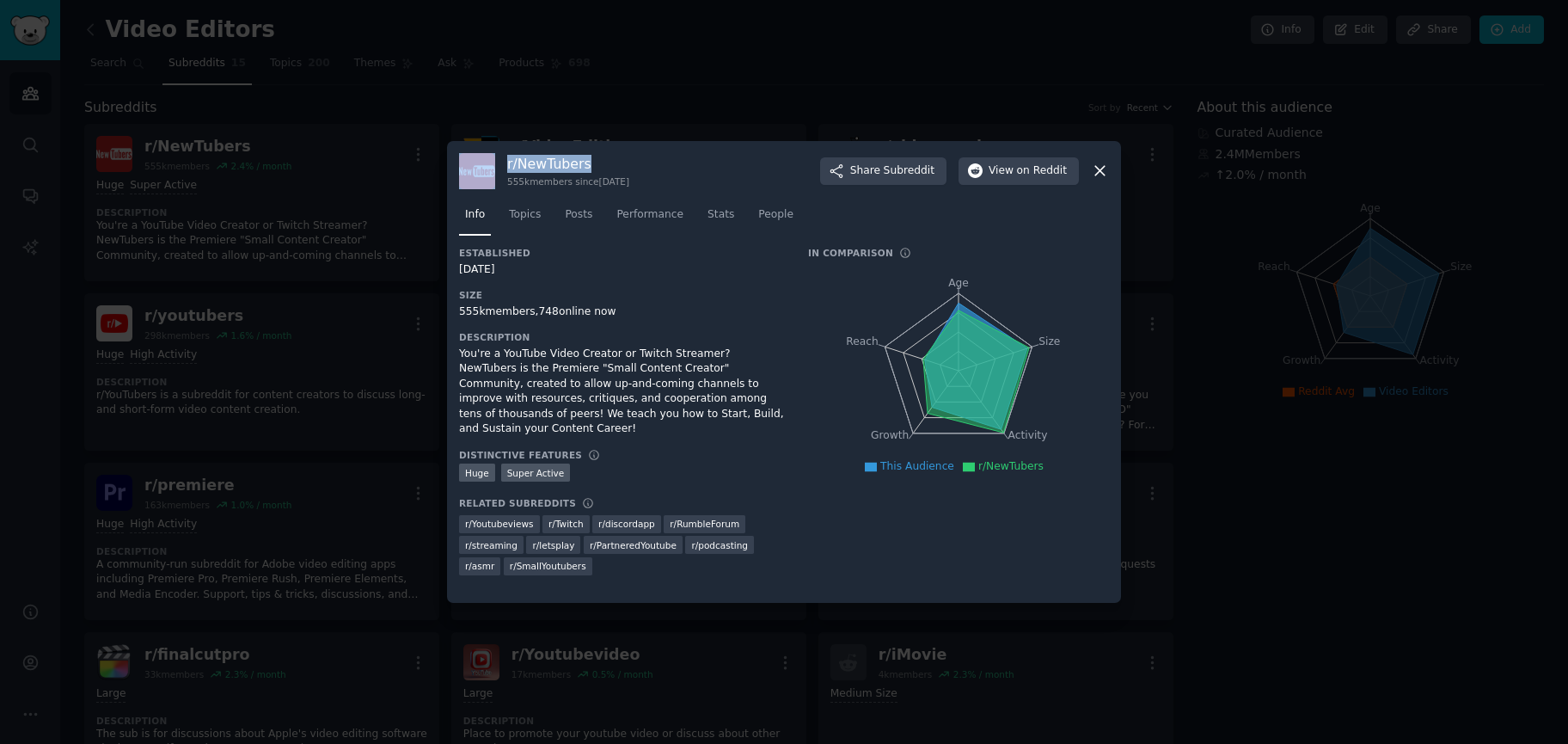
drag, startPoint x: 510, startPoint y: 160, endPoint x: 501, endPoint y: 160, distance: 9.0
click at [501, 160] on div "r/ NewTubers 555k members since [DATE] Share Subreddit View on Reddit" at bounding box center [784, 171] width 650 height 36
